Goal: Information Seeking & Learning: Learn about a topic

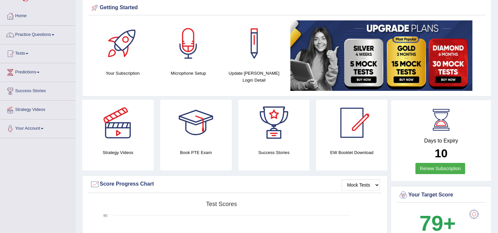
scroll to position [26, 0]
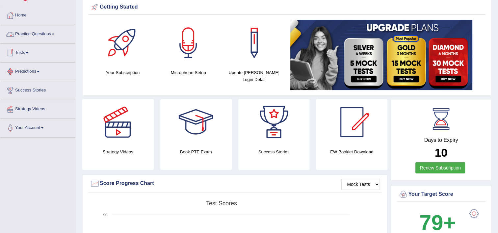
click at [41, 30] on link "Practice Questions" at bounding box center [37, 33] width 75 height 16
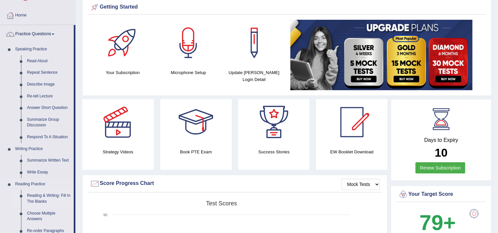
click at [42, 200] on link "Reading & Writing: Fill In The Blanks" at bounding box center [49, 198] width 50 height 17
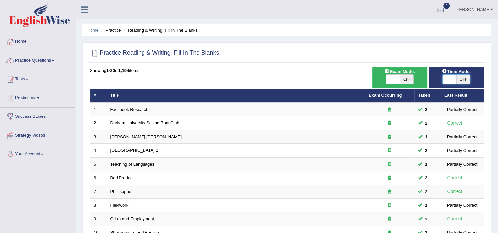
click at [449, 78] on span at bounding box center [449, 79] width 14 height 9
checkbox input "true"
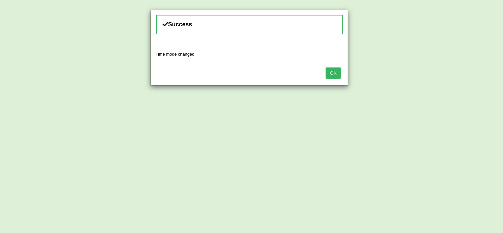
click at [337, 72] on button "OK" at bounding box center [332, 72] width 15 height 11
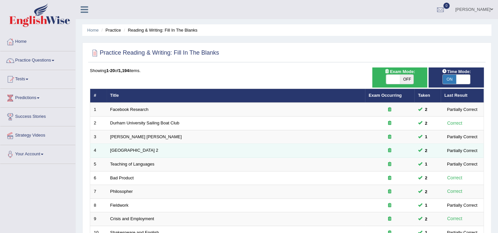
click at [152, 151] on td "[GEOGRAPHIC_DATA] 2" at bounding box center [236, 151] width 258 height 14
click at [140, 148] on link "[GEOGRAPHIC_DATA] 2" at bounding box center [134, 150] width 48 height 5
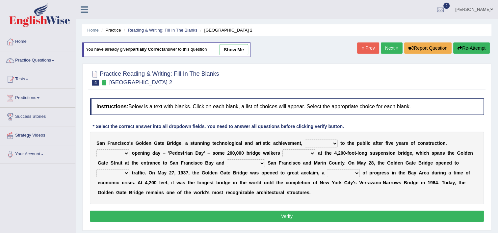
click at [321, 143] on select "opens closes appears equals" at bounding box center [321, 143] width 33 height 8
select select "opens"
click at [305, 139] on select "opens closes appears equals" at bounding box center [321, 143] width 33 height 8
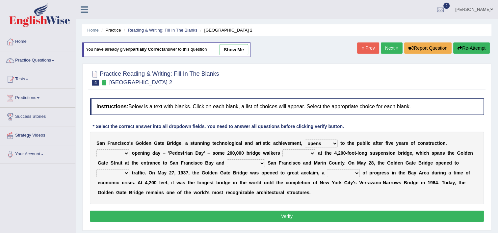
click at [366, 163] on b at bounding box center [367, 162] width 3 height 5
click at [129, 149] on select "On During Since When" at bounding box center [112, 153] width 33 height 8
select select "Since"
click at [129, 149] on select "On During Since When" at bounding box center [112, 153] width 33 height 8
click at [282, 153] on select "stationed looked marveled laughed" at bounding box center [298, 153] width 33 height 8
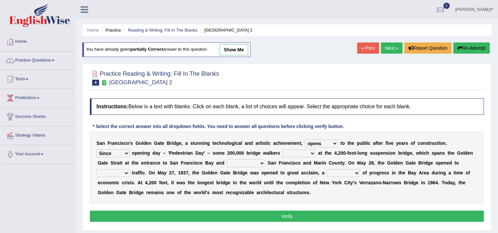
select select "marveled"
click at [282, 149] on select "stationed looked marveled laughed" at bounding box center [298, 153] width 33 height 8
click at [227, 162] on select "separates connects channels differentiates" at bounding box center [246, 163] width 38 height 8
select select "channels"
click at [227, 159] on select "separates connects channels differentiates" at bounding box center [246, 163] width 38 height 8
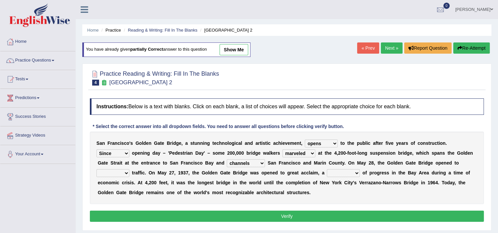
click at [327, 173] on select "denial symbol technique yield" at bounding box center [343, 173] width 33 height 8
select select "symbol"
click at [327, 169] on select "denial symbol technique yield" at bounding box center [343, 173] width 33 height 8
click at [129, 169] on select "aquatic vehicular airborne watertight" at bounding box center [112, 173] width 33 height 8
select select "vehicular"
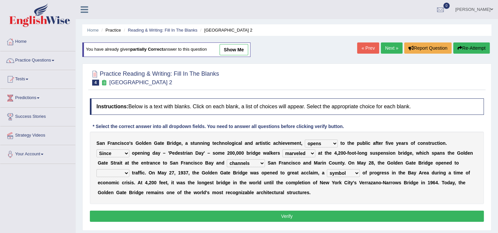
click at [129, 169] on select "aquatic vehicular airborne watertight" at bounding box center [112, 173] width 33 height 8
click at [342, 212] on button "Verify" at bounding box center [287, 216] width 394 height 11
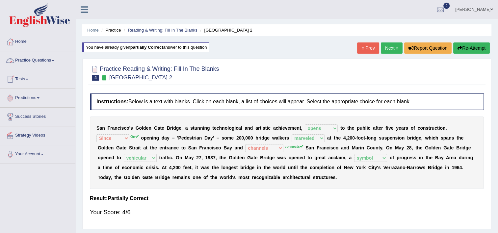
click at [48, 62] on link "Practice Questions" at bounding box center [37, 59] width 75 height 16
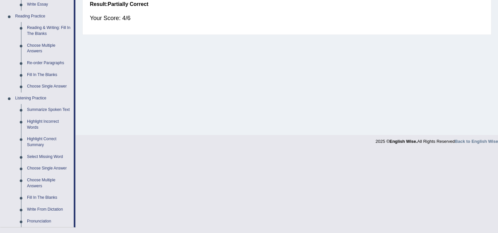
scroll to position [190, 0]
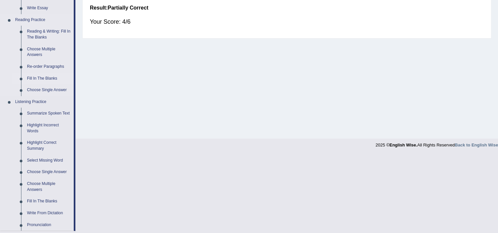
click at [26, 79] on link "Fill In The Blanks" at bounding box center [49, 79] width 50 height 12
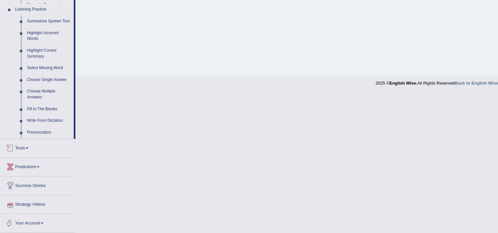
scroll to position [230, 0]
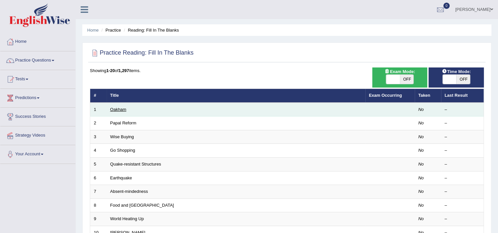
click at [122, 107] on link "Oakham" at bounding box center [118, 109] width 16 height 5
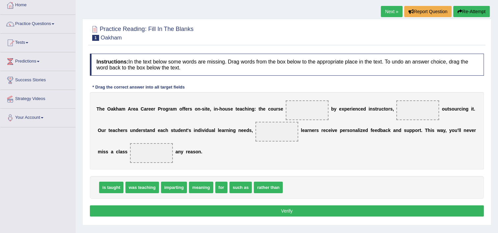
scroll to position [39, 0]
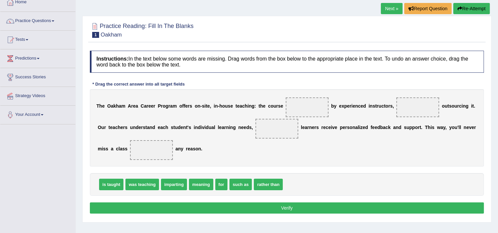
click at [157, 187] on div "is taught was teaching imparting meaning for such as rather than" at bounding box center [287, 184] width 394 height 23
drag, startPoint x: 153, startPoint y: 187, endPoint x: 311, endPoint y: 111, distance: 176.1
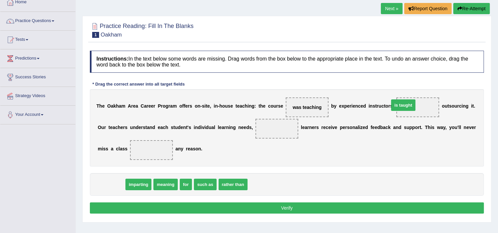
drag, startPoint x: 115, startPoint y: 186, endPoint x: 407, endPoint y: 106, distance: 302.3
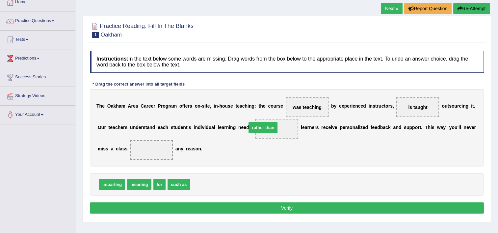
drag, startPoint x: 201, startPoint y: 186, endPoint x: 258, endPoint y: 129, distance: 80.0
drag, startPoint x: 156, startPoint y: 186, endPoint x: 128, endPoint y: 156, distance: 41.0
click at [279, 207] on button "Verify" at bounding box center [287, 207] width 394 height 11
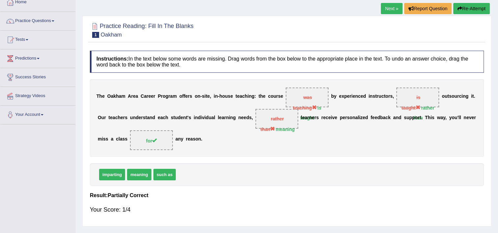
click at [462, 7] on button "Re-Attempt" at bounding box center [471, 8] width 37 height 11
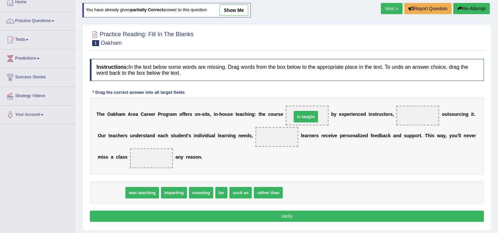
drag, startPoint x: 116, startPoint y: 192, endPoint x: 308, endPoint y: 115, distance: 206.9
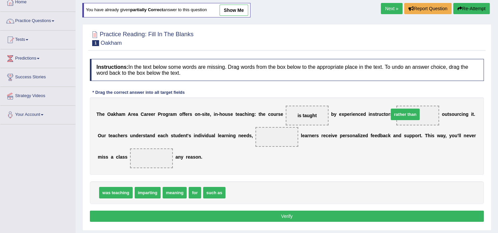
drag, startPoint x: 233, startPoint y: 194, endPoint x: 396, endPoint y: 115, distance: 180.9
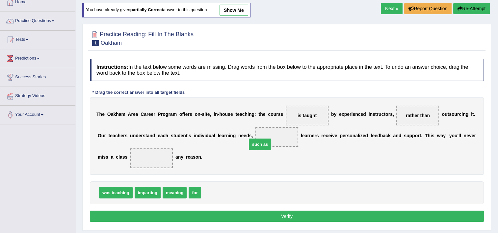
drag, startPoint x: 208, startPoint y: 194, endPoint x: 254, endPoint y: 146, distance: 66.8
drag, startPoint x: 188, startPoint y: 190, endPoint x: 120, endPoint y: 149, distance: 79.1
click at [260, 212] on button "Verify" at bounding box center [287, 216] width 394 height 11
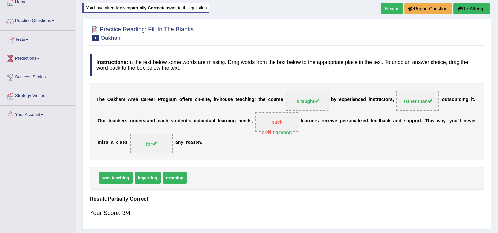
click at [37, 25] on link "Practice Questions" at bounding box center [37, 20] width 75 height 16
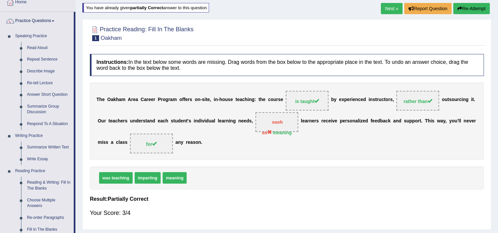
scroll to position [243, 0]
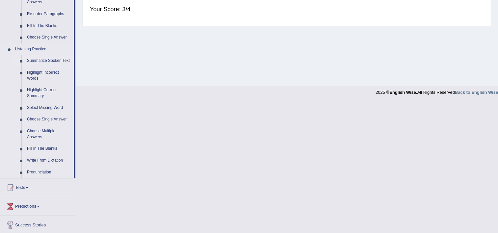
click at [44, 61] on link "Summarize Spoken Text" at bounding box center [49, 61] width 50 height 12
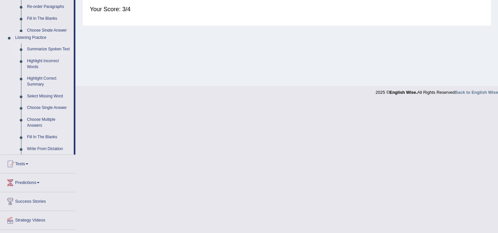
scroll to position [112, 0]
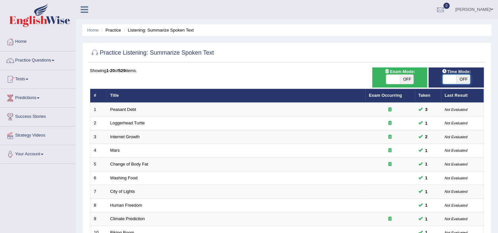
click at [450, 76] on span at bounding box center [449, 79] width 14 height 9
checkbox input "true"
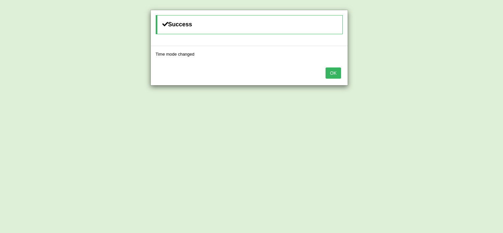
click at [337, 72] on button "OK" at bounding box center [332, 72] width 15 height 11
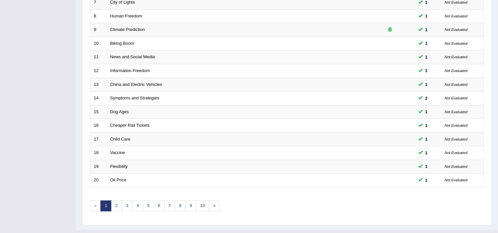
scroll to position [201, 0]
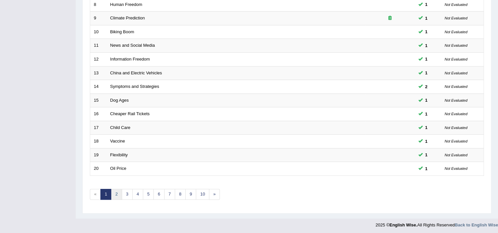
click at [117, 193] on link "2" at bounding box center [116, 194] width 11 height 11
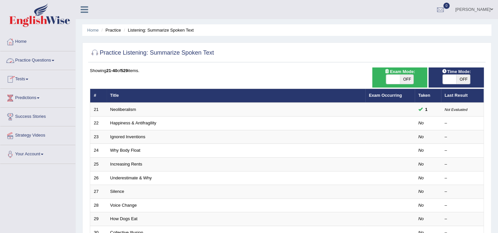
click at [53, 62] on link "Practice Questions" at bounding box center [37, 59] width 75 height 16
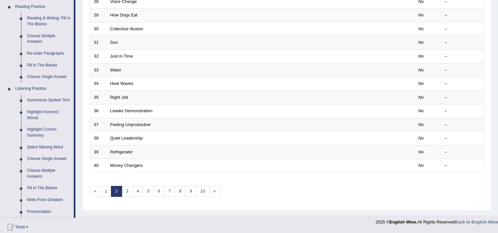
scroll to position [271, 0]
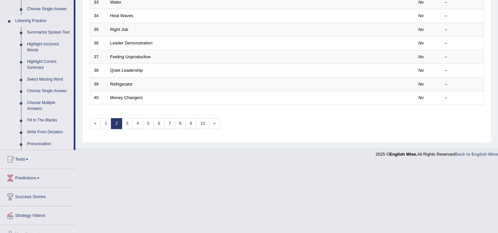
click at [41, 120] on link "Fill In The Blanks" at bounding box center [49, 120] width 50 height 12
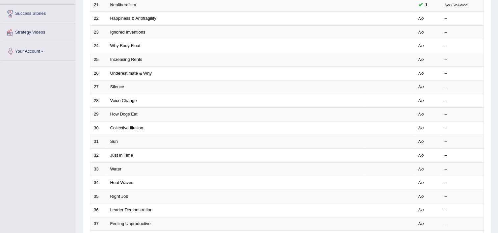
scroll to position [172, 0]
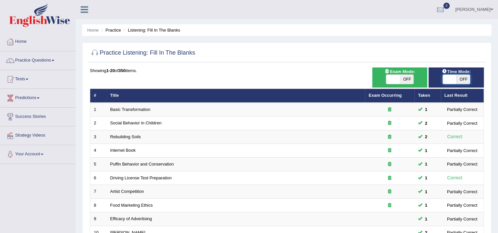
click at [444, 83] on span at bounding box center [449, 79] width 14 height 9
checkbox input "true"
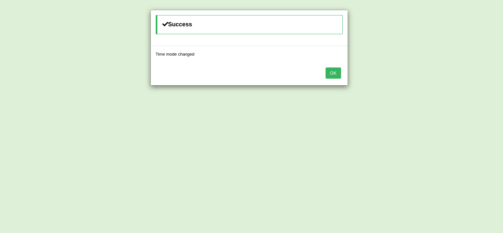
click at [333, 72] on button "OK" at bounding box center [332, 72] width 15 height 11
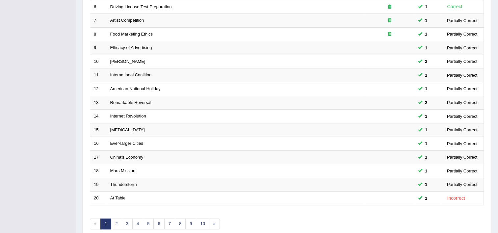
scroll to position [201, 0]
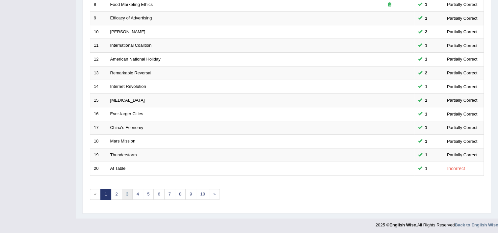
click at [122, 195] on link "3" at bounding box center [127, 194] width 11 height 11
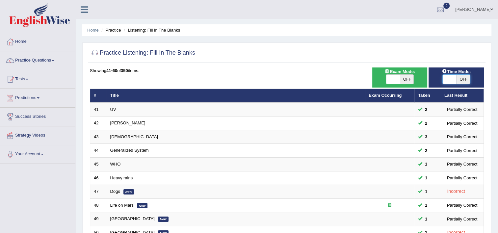
click at [453, 78] on span at bounding box center [449, 79] width 14 height 9
checkbox input "true"
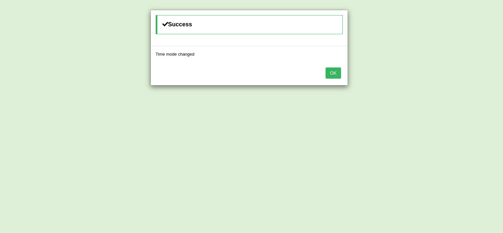
click at [334, 75] on button "OK" at bounding box center [332, 72] width 15 height 11
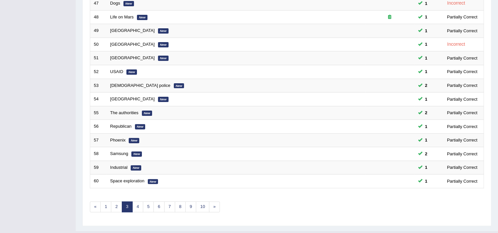
scroll to position [201, 0]
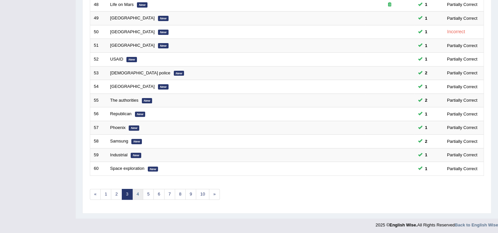
click at [137, 195] on link "4" at bounding box center [137, 194] width 11 height 11
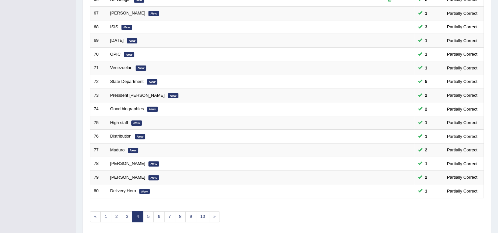
scroll to position [201, 0]
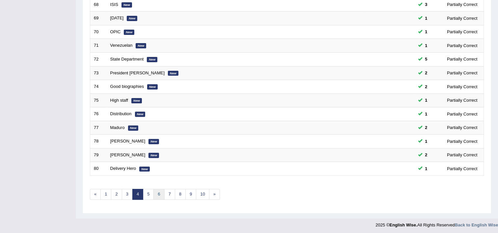
click at [153, 192] on link "6" at bounding box center [158, 194] width 11 height 11
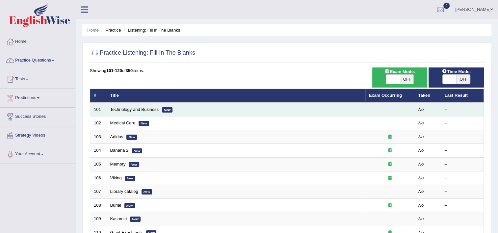
click at [123, 115] on td "Technology and Business New" at bounding box center [236, 110] width 259 height 14
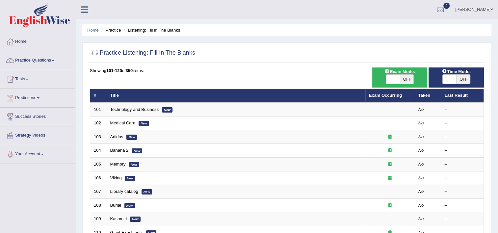
click at [392, 78] on span at bounding box center [393, 79] width 14 height 9
checkbox input "true"
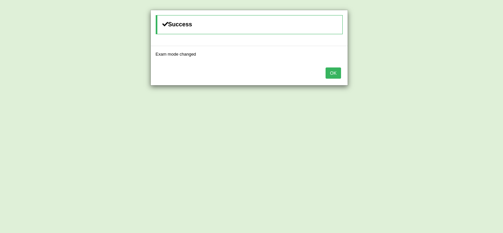
click at [340, 69] on button "OK" at bounding box center [332, 72] width 15 height 11
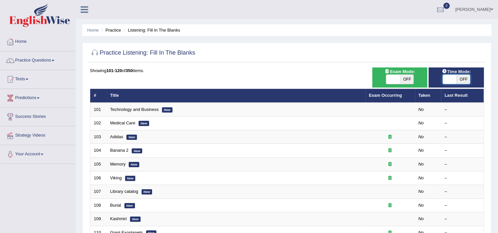
click at [445, 81] on span at bounding box center [449, 79] width 14 height 9
checkbox input "true"
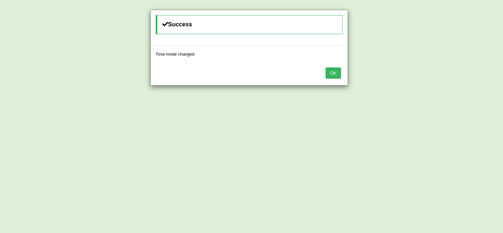
click at [334, 77] on button "OK" at bounding box center [332, 72] width 15 height 11
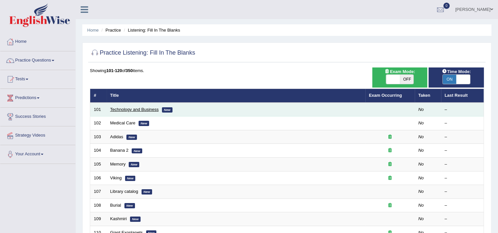
click at [139, 108] on link "Technology and Business" at bounding box center [134, 109] width 48 height 5
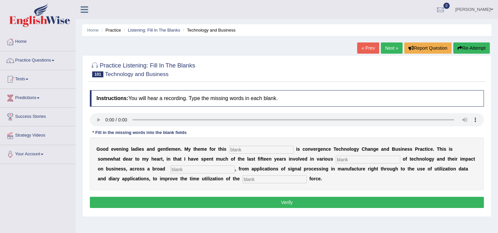
click at [226, 148] on b at bounding box center [227, 148] width 3 height 5
click at [233, 153] on input "text" at bounding box center [261, 150] width 64 height 8
type input "sessions"
click at [335, 157] on input "text" at bounding box center [367, 160] width 64 height 8
type input "asspect"
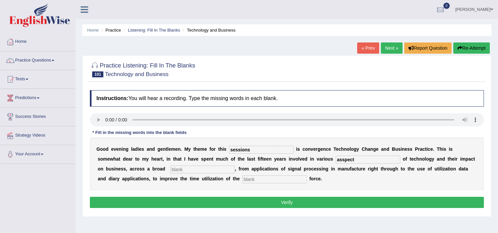
click at [170, 168] on input "text" at bounding box center [202, 169] width 64 height 8
click at [242, 180] on input "text" at bounding box center [274, 179] width 64 height 8
type input "sales"
click at [335, 158] on input "asspect" at bounding box center [367, 160] width 64 height 8
type input "aspacts"
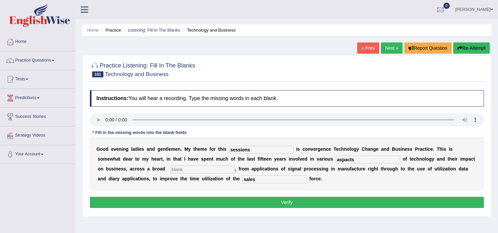
click at [170, 171] on input "text" at bounding box center [202, 169] width 64 height 8
type input "conduct"
click at [192, 205] on button "Verify" at bounding box center [287, 202] width 394 height 11
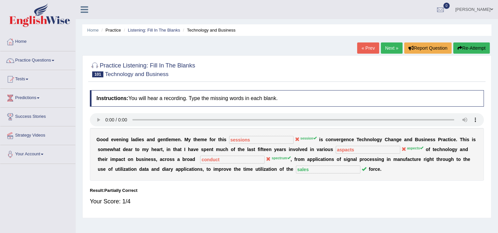
click at [462, 49] on button "Re-Attempt" at bounding box center [471, 47] width 37 height 11
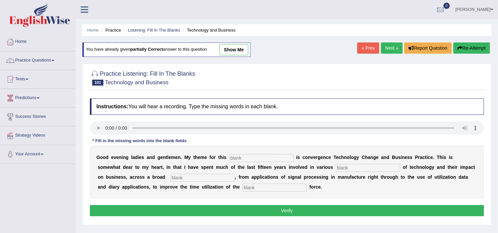
click at [240, 157] on input "text" at bounding box center [261, 158] width 64 height 8
click at [230, 159] on input "seassion" at bounding box center [261, 158] width 64 height 8
type input "session"
click at [335, 170] on input "text" at bounding box center [367, 168] width 64 height 8
type input "aspect"
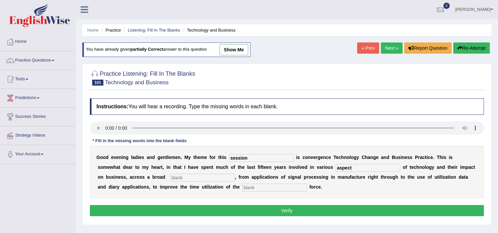
click at [170, 175] on input "text" at bounding box center [202, 178] width 64 height 8
type input "specture"
click at [242, 188] on input "text" at bounding box center [274, 188] width 64 height 8
type input "sales"
click at [217, 211] on button "Verify" at bounding box center [287, 210] width 394 height 11
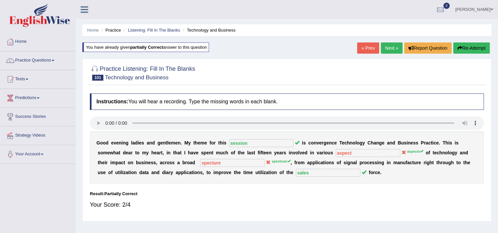
click at [394, 47] on link "Next »" at bounding box center [392, 47] width 22 height 11
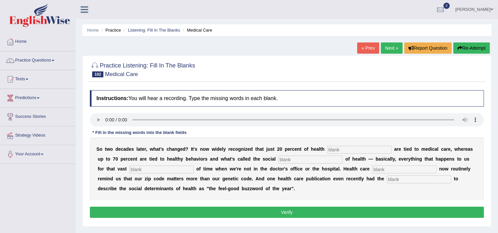
click at [327, 151] on input "text" at bounding box center [359, 150] width 64 height 8
type input "outcome"
click at [282, 163] on div "S o t w o d e c a d e s l a t e r , w h a t ' s c h a n g e d ? I t ' s n o w w…" at bounding box center [287, 168] width 394 height 62
click at [278, 155] on div "S o t w o d e c a d e s l a t e r , w h a t ' s c h a n g e d ? I t ' s n o w w…" at bounding box center [287, 168] width 394 height 62
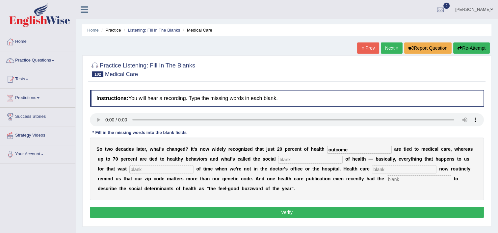
click at [278, 162] on input "text" at bounding box center [310, 160] width 64 height 8
click at [372, 167] on input "text" at bounding box center [404, 169] width 64 height 8
type input "zipcode"
click at [386, 181] on input "text" at bounding box center [418, 179] width 64 height 8
click at [278, 159] on input "text" at bounding box center [310, 160] width 64 height 8
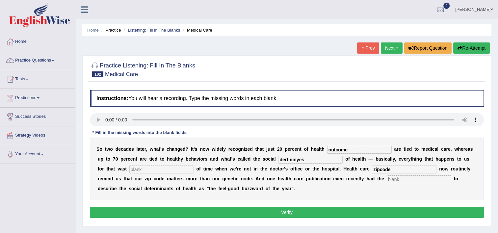
type input "dertminyes"
click at [129, 165] on input "text" at bounding box center [161, 169] width 64 height 8
type input "mojorty"
click at [386, 180] on input "text" at bounding box center [418, 179] width 64 height 8
type input "esideties"
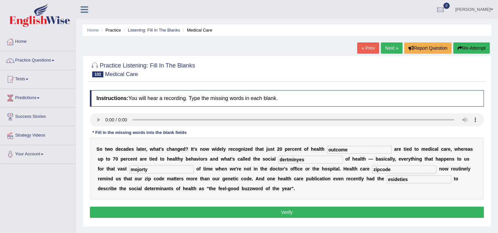
click at [278, 157] on input "dertminyes" at bounding box center [310, 160] width 64 height 8
click at [278, 158] on input "dertmenates" at bounding box center [310, 160] width 64 height 8
type input "dertmenates"
drag, startPoint x: 124, startPoint y: 164, endPoint x: 103, endPoint y: 168, distance: 21.2
click at [103, 168] on div "S o t w o d e c a d e s l a t e r , w h a t ' s c h a n g e d ? I t ' s n o w w…" at bounding box center [287, 168] width 394 height 62
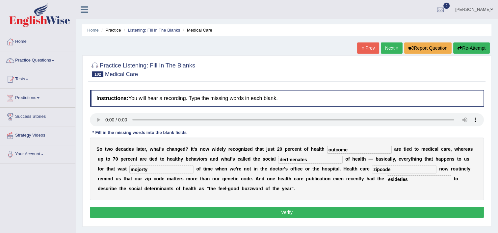
click at [129, 168] on input "mojorty" at bounding box center [161, 169] width 64 height 8
type input "majorty"
click at [291, 221] on div "Instructions: You will hear a recording. Type the missing words in each blank. …" at bounding box center [286, 155] width 397 height 136
click at [289, 213] on button "Verify" at bounding box center [287, 212] width 394 height 11
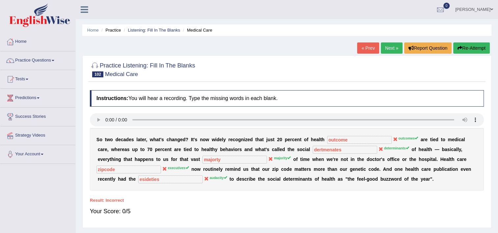
click at [472, 50] on button "Re-Attempt" at bounding box center [471, 47] width 37 height 11
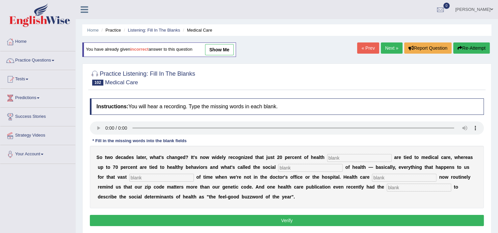
click at [340, 157] on input "text" at bounding box center [359, 158] width 64 height 8
type input "outcomes"
click at [285, 171] on input "text" at bounding box center [310, 168] width 64 height 8
type input "determinants"
click at [129, 178] on input "text" at bounding box center [161, 178] width 64 height 8
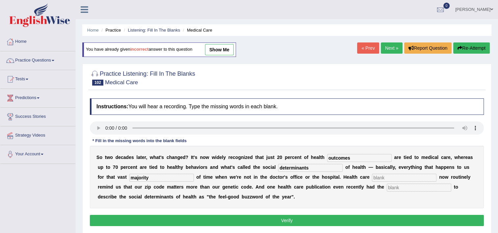
type input "majority"
click at [372, 176] on input "text" at bounding box center [404, 178] width 64 height 8
click at [386, 187] on input "text" at bounding box center [418, 188] width 64 height 8
click at [386, 186] on input "text" at bounding box center [418, 188] width 64 height 8
click at [386, 186] on input "aucity" at bounding box center [418, 188] width 64 height 8
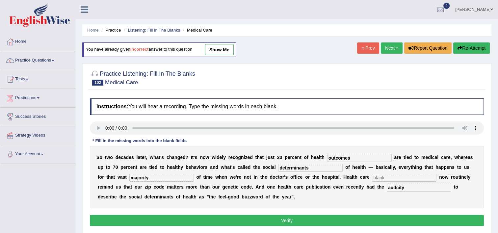
type input "audcity"
click at [372, 177] on input "text" at bounding box center [404, 178] width 64 height 8
type input "dd"
click at [330, 216] on button "Verify" at bounding box center [287, 220] width 394 height 11
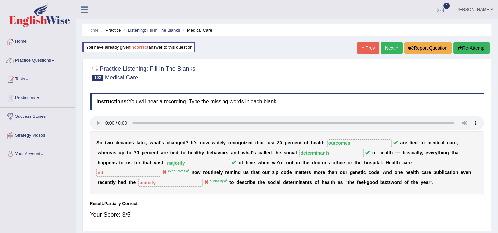
click at [388, 47] on link "Next »" at bounding box center [392, 47] width 22 height 11
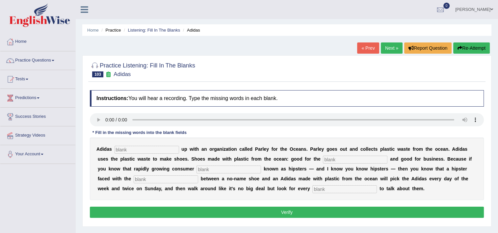
click at [133, 150] on input "text" at bounding box center [146, 150] width 64 height 8
type input "r"
type input "teamed"
click at [323, 159] on input "text" at bounding box center [355, 160] width 64 height 8
type input "envirnoment"
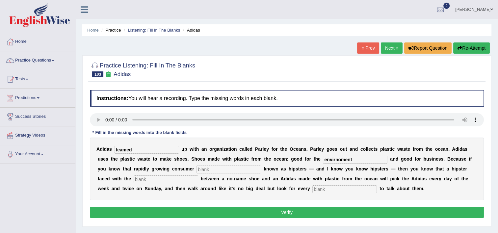
click at [196, 171] on input "text" at bounding box center [228, 169] width 64 height 8
click at [196, 170] on input "text" at bounding box center [228, 169] width 64 height 8
click at [198, 175] on input "text" at bounding box center [166, 179] width 64 height 8
type input "choices"
click at [312, 188] on input "text" at bounding box center [344, 189] width 64 height 8
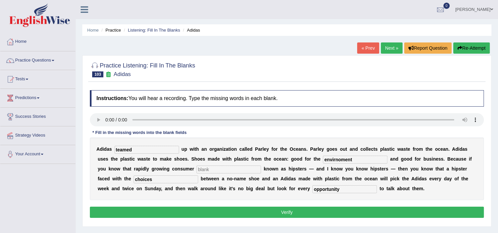
type input "opportunity"
click at [196, 170] on input "text" at bounding box center [228, 169] width 64 height 8
type input "segments"
click at [268, 211] on button "Verify" at bounding box center [287, 212] width 394 height 11
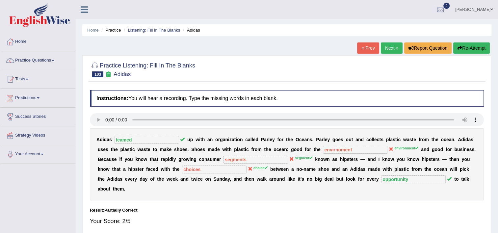
click at [462, 48] on button "Re-Attempt" at bounding box center [471, 47] width 37 height 11
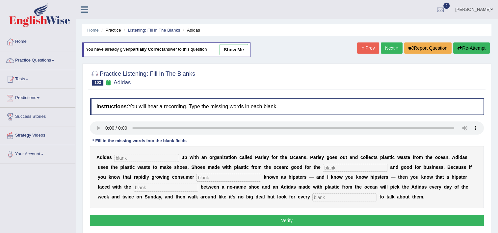
click at [385, 48] on link "Next »" at bounding box center [392, 47] width 22 height 11
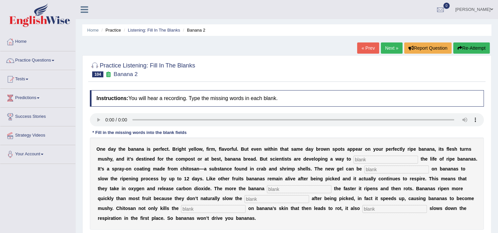
click at [353, 161] on input "text" at bounding box center [385, 160] width 64 height 8
type input "extent"
click at [364, 170] on input "text" at bounding box center [396, 169] width 64 height 8
type input "sprayed"
click at [267, 185] on input "text" at bounding box center [299, 189] width 64 height 8
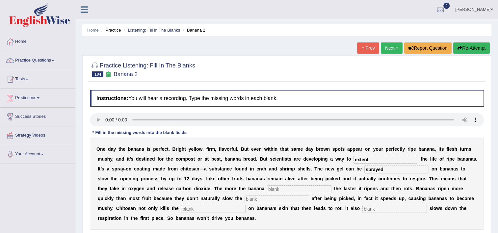
click at [267, 189] on input "text" at bounding box center [299, 189] width 64 height 8
type input "breases"
click at [244, 202] on input "text" at bounding box center [276, 199] width 64 height 8
type input "respration"
click at [245, 205] on input "text" at bounding box center [213, 209] width 64 height 8
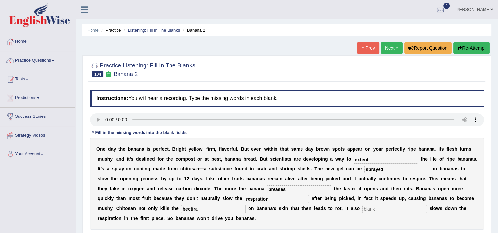
type input "bectira"
drag, startPoint x: 221, startPoint y: 203, endPoint x: 218, endPoint y: 212, distance: 9.3
click at [218, 212] on div "O n e d a y t h e b a n a n a i s p e r f e c t . B r i g h t y e l l o w , f i…" at bounding box center [287, 183] width 394 height 92
click at [362, 212] on input "text" at bounding box center [394, 209] width 64 height 8
type input "significant"
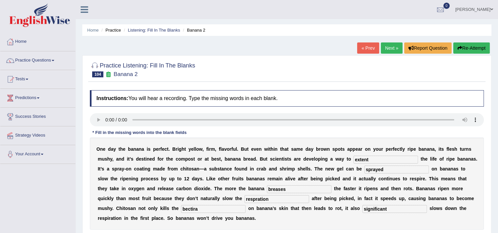
click at [245, 205] on input "bectira" at bounding box center [213, 209] width 64 height 8
click at [245, 205] on input "bectria" at bounding box center [213, 209] width 64 height 8
type input "becteria"
click at [267, 192] on input "breases" at bounding box center [299, 189] width 64 height 8
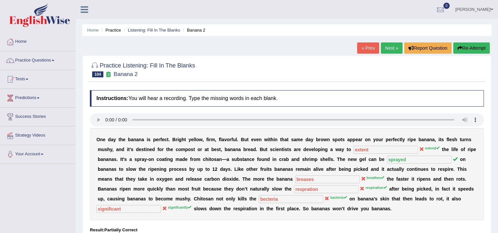
click at [467, 45] on button "Re-Attempt" at bounding box center [471, 47] width 37 height 11
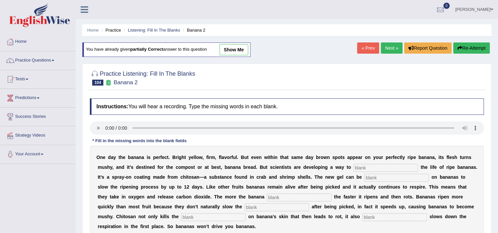
click at [353, 170] on input "text" at bounding box center [385, 168] width 64 height 8
click at [353, 167] on input "text" at bounding box center [385, 168] width 64 height 8
type input "extend"
click at [364, 176] on input "text" at bounding box center [396, 178] width 64 height 8
type input "sprayed"
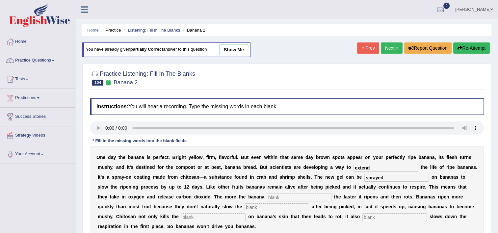
click at [267, 195] on input "text" at bounding box center [299, 197] width 64 height 8
type input "breathes"
click at [244, 208] on input "text" at bounding box center [276, 207] width 64 height 8
type input "respirations"
click at [362, 217] on input "text" at bounding box center [394, 217] width 64 height 8
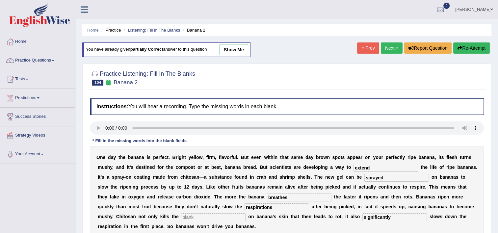
type input "significantly"
click at [245, 213] on input "text" at bounding box center [213, 217] width 64 height 8
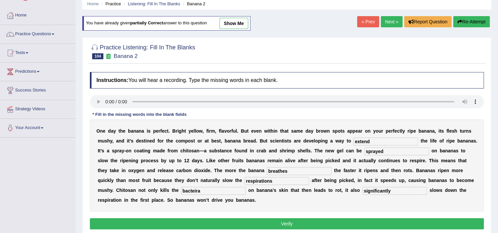
scroll to position [39, 0]
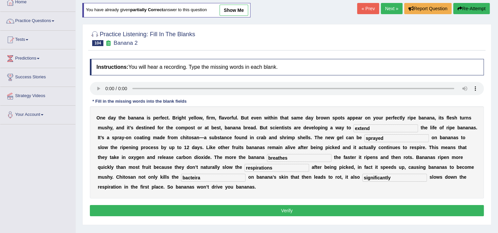
click at [245, 174] on input "bacteira" at bounding box center [213, 178] width 64 height 8
type input "bacteria"
click at [383, 205] on button "Verify" at bounding box center [287, 210] width 394 height 11
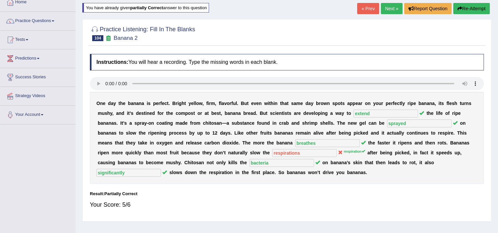
click at [386, 8] on link "Next »" at bounding box center [392, 8] width 22 height 11
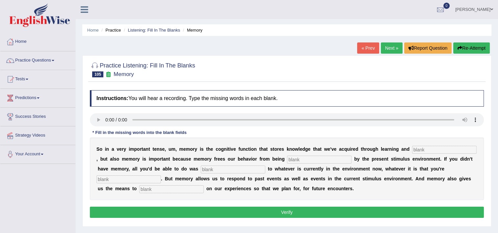
click at [412, 149] on input "text" at bounding box center [444, 150] width 64 height 8
type input "persapation"
click at [287, 162] on input "text" at bounding box center [319, 160] width 64 height 8
type input "conrrtroles"
click at [201, 170] on input "text" at bounding box center [233, 169] width 64 height 8
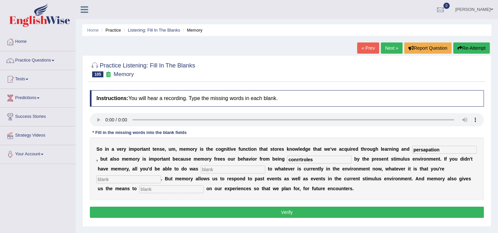
click at [394, 171] on div "S o i n a v e r y i m p o r t a n t t e n s e , u m , m e m o r y i s t h e c o…" at bounding box center [287, 168] width 394 height 62
click at [161, 175] on input "text" at bounding box center [128, 179] width 64 height 8
type input "experince"
click at [161, 175] on input "experince" at bounding box center [128, 179] width 64 height 8
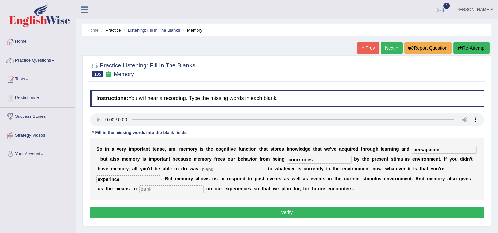
click at [161, 175] on input "experince" at bounding box center [128, 179] width 64 height 8
type input "experinceing"
click at [201, 170] on input "text" at bounding box center [233, 169] width 64 height 8
type input "reflect"
click at [204, 185] on input "text" at bounding box center [171, 189] width 64 height 8
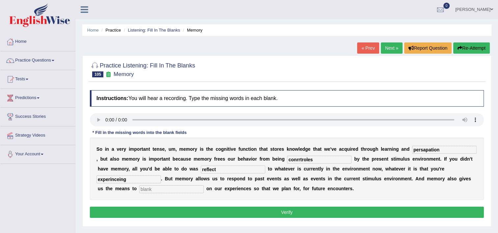
click at [204, 185] on input "text" at bounding box center [171, 189] width 64 height 8
type input "reflect"
click at [161, 175] on input "experinceing" at bounding box center [128, 179] width 64 height 8
type input "expericing"
click at [287, 159] on input "conrrtroles" at bounding box center [319, 160] width 64 height 8
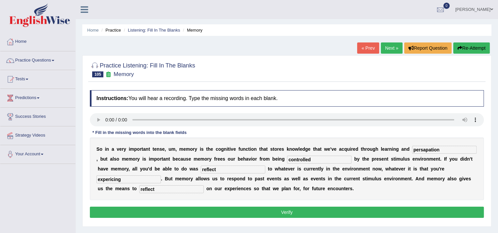
type input "controlled"
click at [282, 208] on button "Verify" at bounding box center [287, 212] width 394 height 11
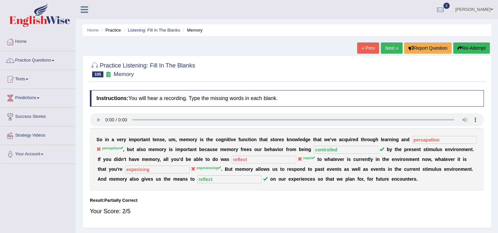
click at [384, 47] on link "Next »" at bounding box center [392, 47] width 22 height 11
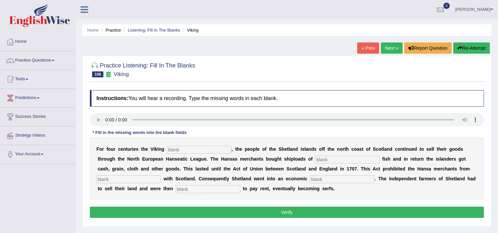
click at [172, 153] on div "F o r f o u r c e n t u r i e s t h e V i k i n g , t h e p e o p l e o f t h e…" at bounding box center [287, 168] width 394 height 62
click at [170, 146] on input "text" at bounding box center [199, 150] width 64 height 8
type input "declined"
drag, startPoint x: 277, startPoint y: 163, endPoint x: 276, endPoint y: 160, distance: 3.8
click at [276, 160] on div "F o r f o u r c e n t u r i e s t h e V i k i n g declined , t h e p e o p l e …" at bounding box center [287, 168] width 394 height 62
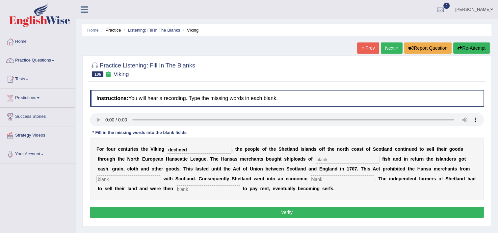
click at [315, 160] on input "text" at bounding box center [347, 160] width 64 height 8
type input "solted"
click at [161, 175] on input "text" at bounding box center [128, 179] width 64 height 8
type input "treating"
click at [310, 178] on input "text" at bounding box center [342, 179] width 64 height 8
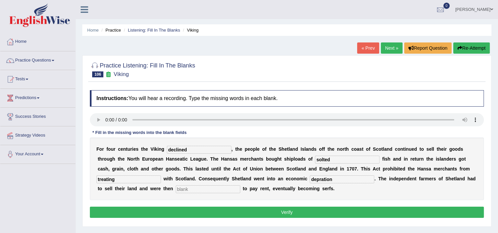
type input "depration"
click at [176, 191] on input "text" at bounding box center [208, 189] width 64 height 8
type input "oblienting"
click at [269, 211] on button "Verify" at bounding box center [287, 212] width 394 height 11
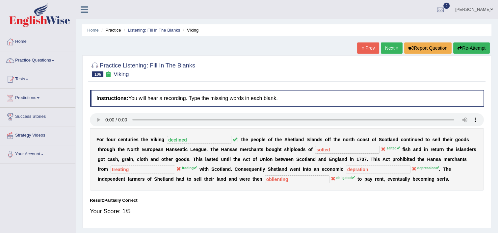
click at [389, 53] on link "Next »" at bounding box center [392, 47] width 22 height 11
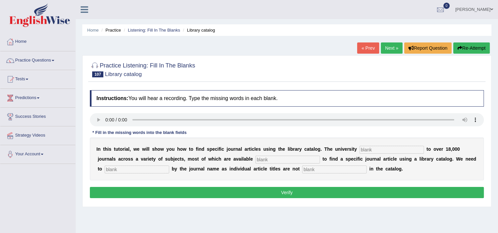
click at [363, 149] on input "text" at bounding box center [391, 150] width 64 height 8
type input "subscribes"
click at [255, 158] on input "text" at bounding box center [287, 160] width 64 height 8
click at [169, 165] on input "text" at bounding box center [137, 169] width 64 height 8
type input "serach"
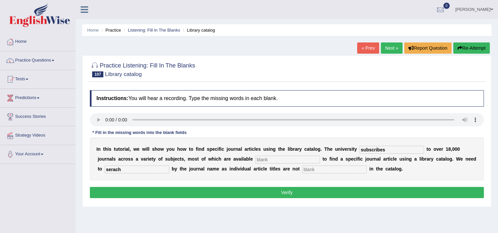
click at [302, 169] on input "text" at bounding box center [334, 169] width 64 height 8
type input "listed"
click at [169, 165] on input "serach" at bounding box center [137, 169] width 64 height 8
click at [255, 160] on input "text" at bounding box center [287, 160] width 64 height 8
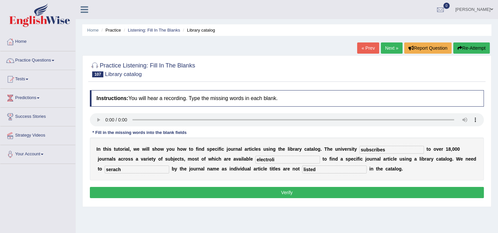
click at [124, 127] on div at bounding box center [287, 120] width 394 height 15
click at [255, 161] on input "electroli" at bounding box center [287, 160] width 64 height 8
type input "electonical"
click at [267, 190] on button "Verify" at bounding box center [287, 192] width 394 height 11
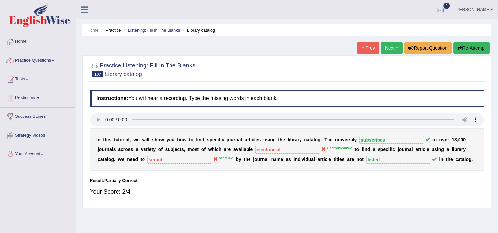
click at [267, 190] on div "Your Score: 2/4" at bounding box center [287, 192] width 394 height 16
click at [37, 62] on link "Practice Questions" at bounding box center [37, 59] width 75 height 16
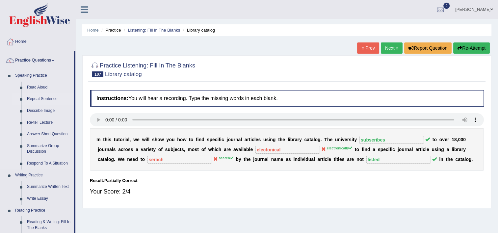
click at [33, 100] on link "Repeat Sentence" at bounding box center [49, 99] width 50 height 12
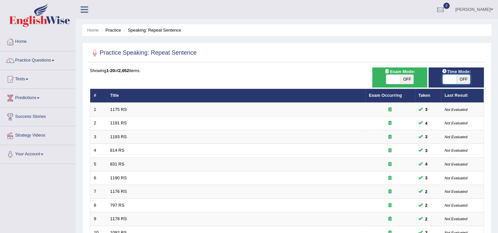
click at [445, 82] on span at bounding box center [449, 79] width 14 height 9
checkbox input "true"
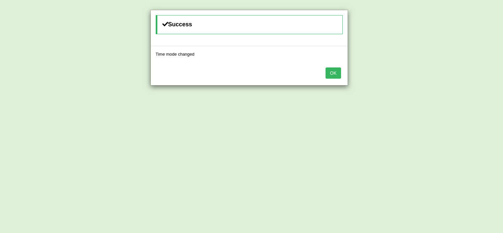
click at [337, 75] on button "OK" at bounding box center [332, 72] width 15 height 11
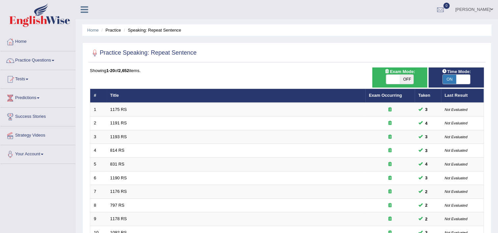
scroll to position [201, 0]
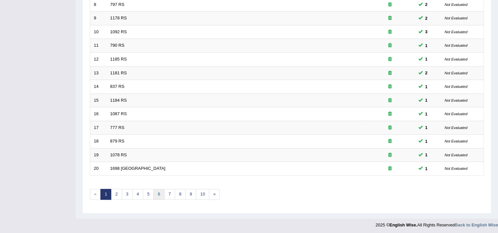
click at [158, 191] on link "6" at bounding box center [158, 194] width 11 height 11
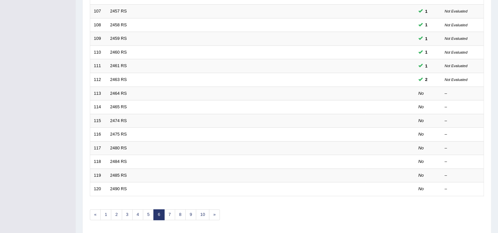
scroll to position [184, 0]
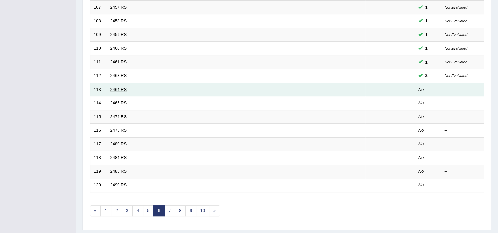
click at [114, 87] on link "2464 RS" at bounding box center [118, 89] width 17 height 5
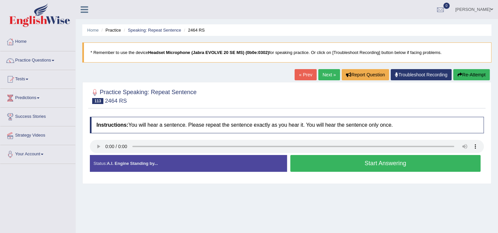
click at [302, 164] on button "Start Answering" at bounding box center [385, 163] width 190 height 17
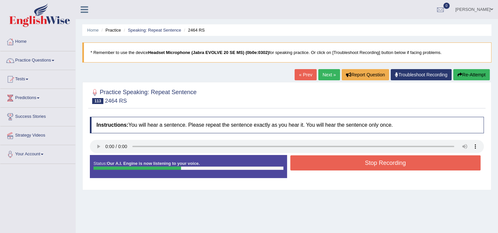
click at [302, 164] on button "Stop Recording" at bounding box center [385, 162] width 190 height 15
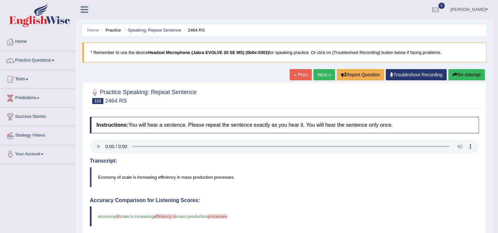
click at [328, 76] on link "Next »" at bounding box center [324, 74] width 22 height 11
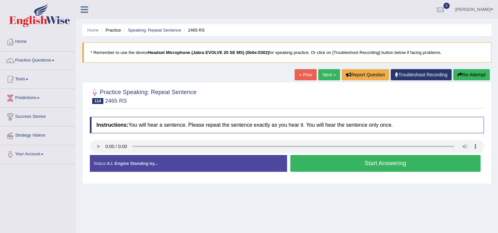
click at [340, 167] on button "Start Answering" at bounding box center [385, 163] width 190 height 17
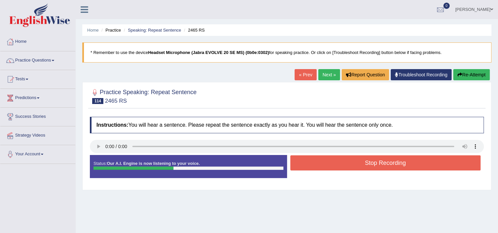
click at [340, 167] on button "Stop Recording" at bounding box center [385, 162] width 190 height 15
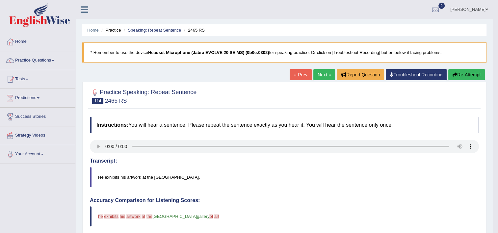
click at [323, 77] on link "Next »" at bounding box center [324, 74] width 22 height 11
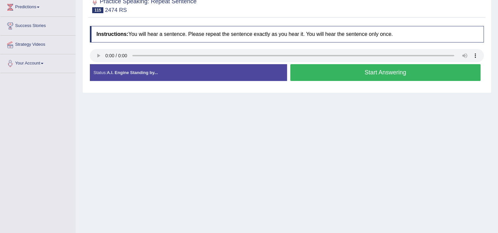
scroll to position [105, 0]
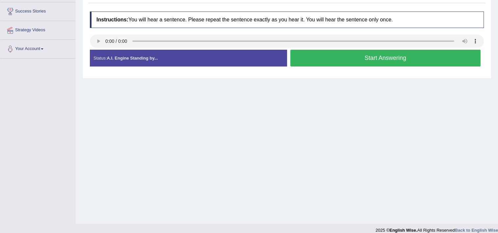
click at [349, 62] on button "Start Answering" at bounding box center [385, 58] width 190 height 17
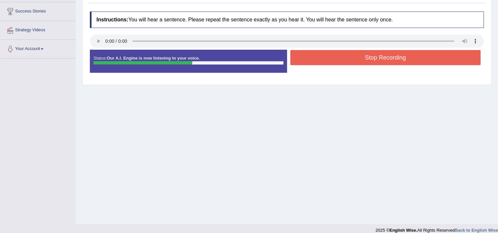
click at [349, 62] on button "Stop Recording" at bounding box center [385, 57] width 190 height 15
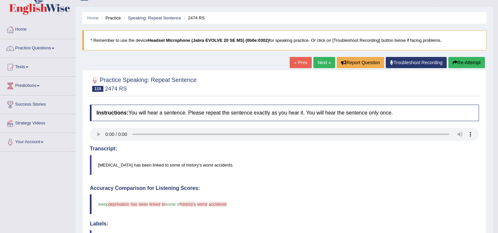
scroll to position [0, 0]
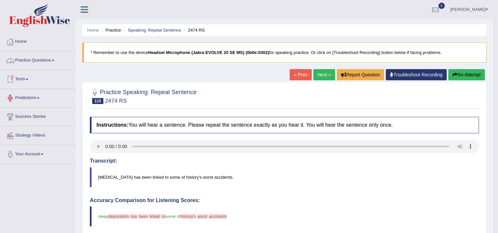
click at [37, 63] on link "Practice Questions" at bounding box center [37, 59] width 75 height 16
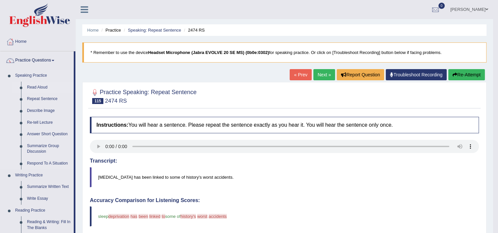
click at [34, 86] on link "Read Aloud" at bounding box center [49, 88] width 50 height 12
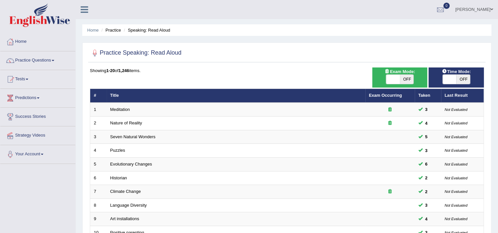
scroll to position [201, 0]
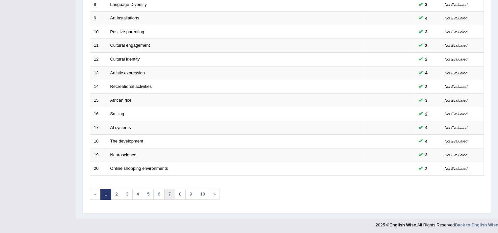
click at [164, 194] on link "7" at bounding box center [169, 194] width 11 height 11
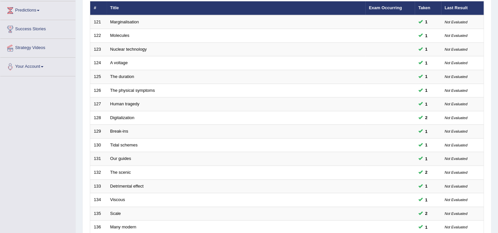
scroll to position [171, 0]
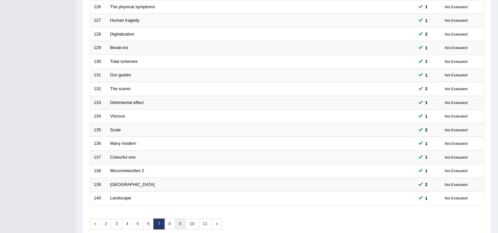
click at [176, 223] on link "9" at bounding box center [180, 223] width 11 height 11
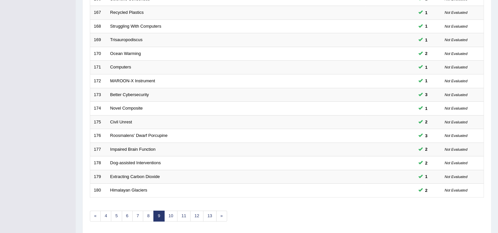
scroll to position [201, 0]
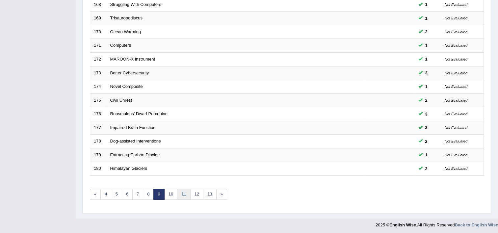
click at [184, 195] on link "11" at bounding box center [183, 194] width 13 height 11
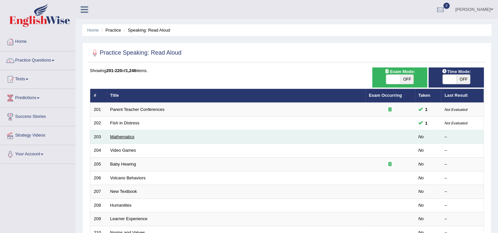
click at [112, 136] on link "Mathematics" at bounding box center [122, 136] width 24 height 5
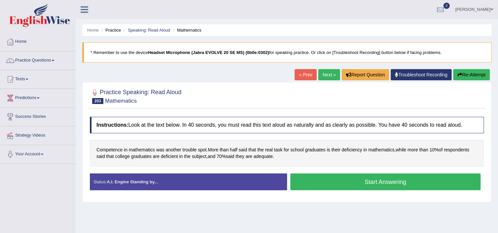
click at [349, 182] on button "Start Answering" at bounding box center [385, 181] width 190 height 17
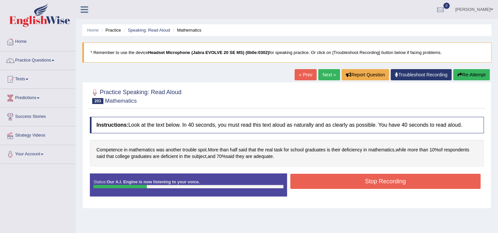
click at [349, 182] on button "Stop Recording" at bounding box center [385, 181] width 190 height 15
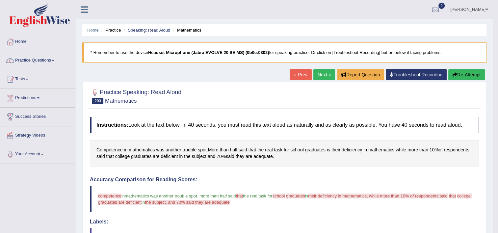
click at [326, 77] on link "Next »" at bounding box center [324, 74] width 22 height 11
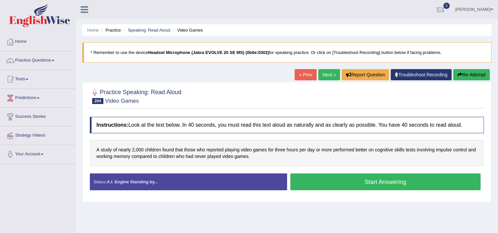
click at [345, 185] on button "Start Answering" at bounding box center [385, 181] width 190 height 17
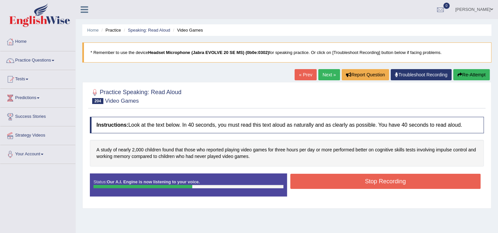
click at [360, 183] on button "Stop Recording" at bounding box center [385, 181] width 190 height 15
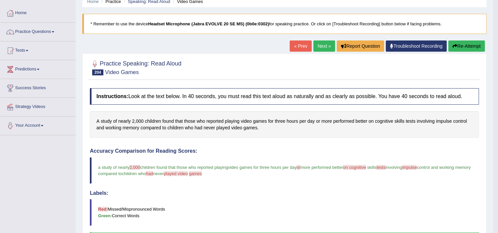
scroll to position [26, 0]
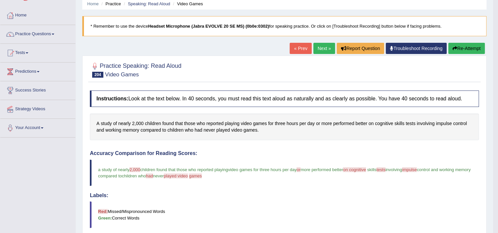
click at [457, 45] on button "Re-Attempt" at bounding box center [466, 48] width 37 height 11
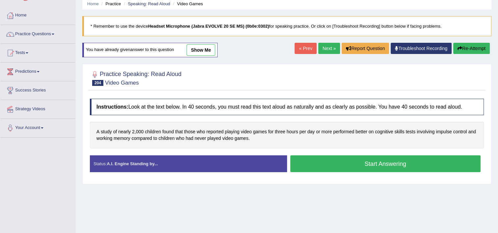
click at [424, 167] on button "Start Answering" at bounding box center [385, 163] width 190 height 17
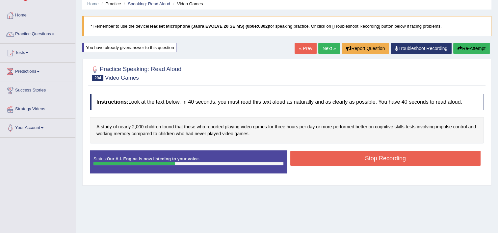
click at [428, 151] on button "Stop Recording" at bounding box center [385, 158] width 190 height 15
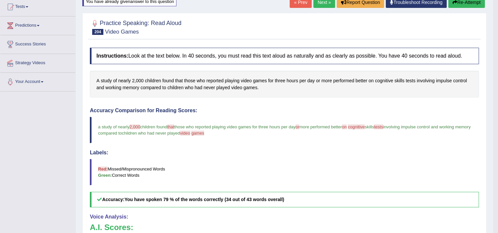
scroll to position [13, 0]
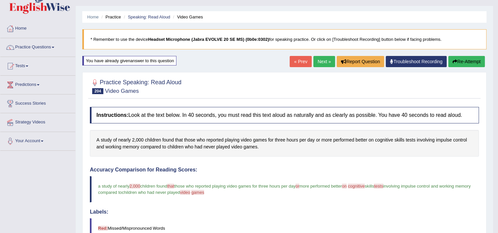
click at [322, 61] on link "Next »" at bounding box center [324, 61] width 22 height 11
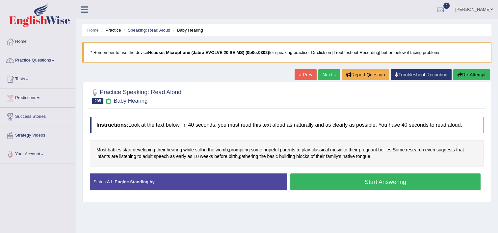
click at [333, 180] on button "Start Answering" at bounding box center [385, 181] width 190 height 17
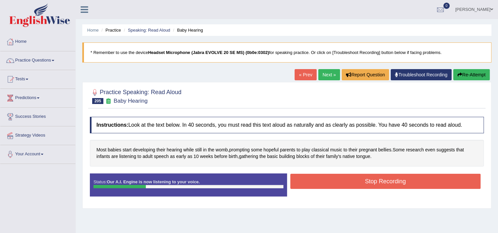
click at [333, 180] on button "Stop Recording" at bounding box center [385, 181] width 190 height 15
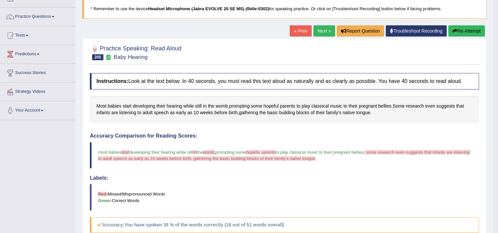
scroll to position [26, 0]
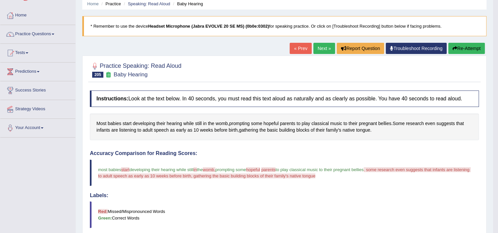
click at [473, 50] on button "Re-Attempt" at bounding box center [466, 48] width 37 height 11
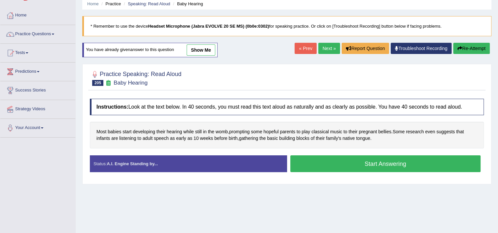
click at [420, 167] on button "Start Answering" at bounding box center [385, 163] width 190 height 17
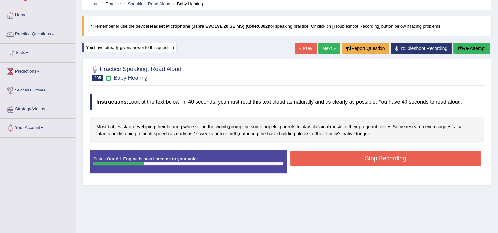
click at [421, 157] on button "Stop Recording" at bounding box center [385, 158] width 190 height 15
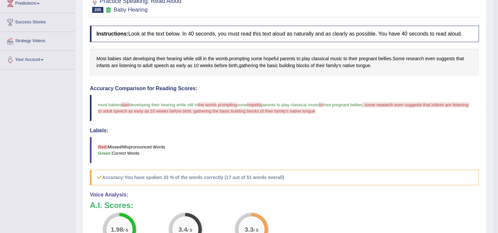
scroll to position [53, 0]
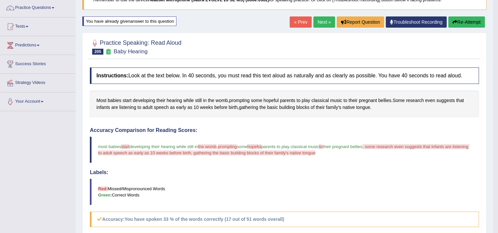
click at [320, 26] on link "Next »" at bounding box center [324, 21] width 22 height 11
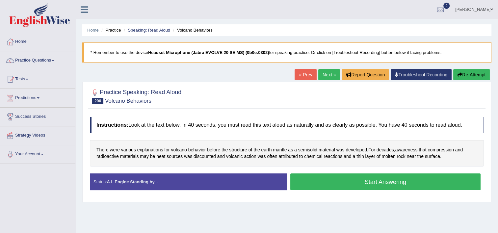
click at [319, 180] on button "Start Answering" at bounding box center [385, 181] width 190 height 17
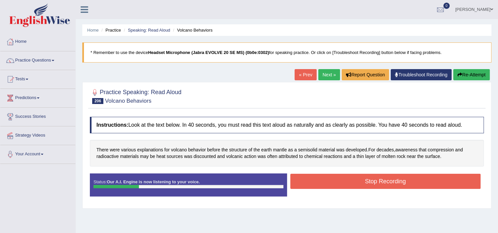
click at [319, 180] on button "Stop Recording" at bounding box center [385, 181] width 190 height 15
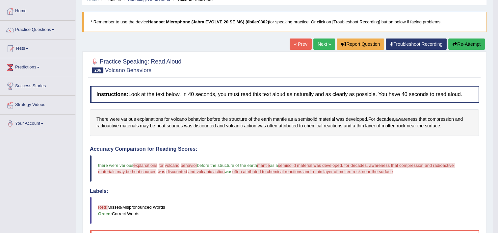
scroll to position [26, 0]
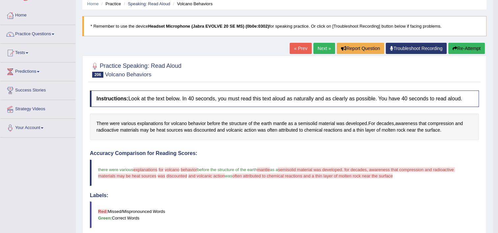
click at [323, 51] on link "Next »" at bounding box center [324, 48] width 22 height 11
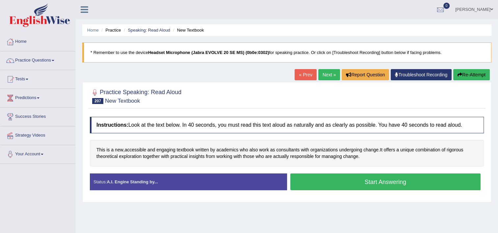
click at [347, 188] on button "Start Answering" at bounding box center [385, 181] width 190 height 17
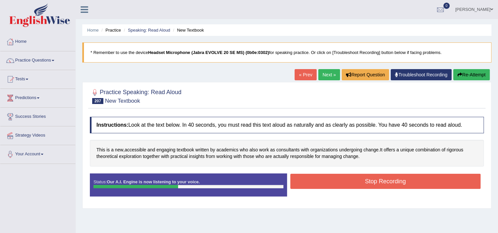
click at [350, 184] on button "Stop Recording" at bounding box center [385, 181] width 190 height 15
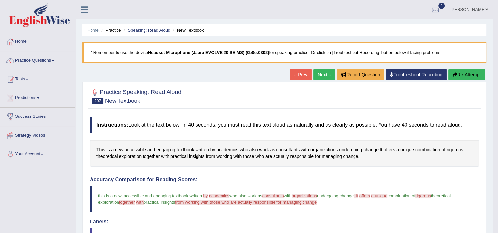
click at [457, 76] on button "Re-Attempt" at bounding box center [466, 74] width 37 height 11
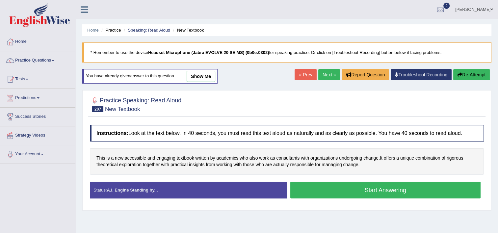
click at [434, 186] on button "Start Answering" at bounding box center [385, 190] width 190 height 17
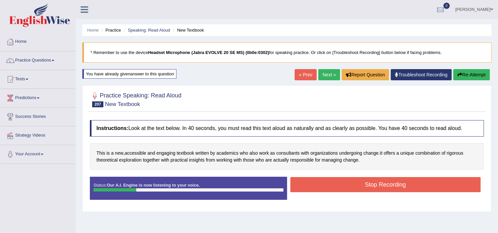
click at [434, 186] on button "Stop Recording" at bounding box center [385, 184] width 190 height 15
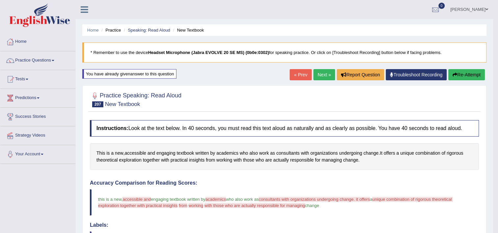
click at [322, 75] on link "Next »" at bounding box center [324, 74] width 22 height 11
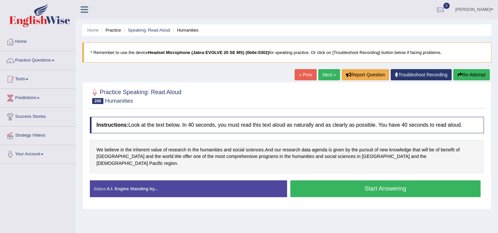
click at [330, 185] on button "Start Answering" at bounding box center [385, 188] width 190 height 17
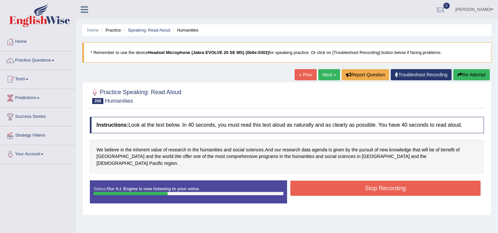
click at [330, 185] on button "Stop Recording" at bounding box center [385, 188] width 190 height 15
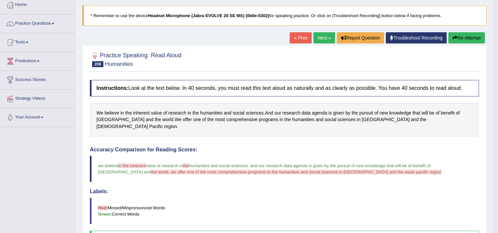
scroll to position [12, 0]
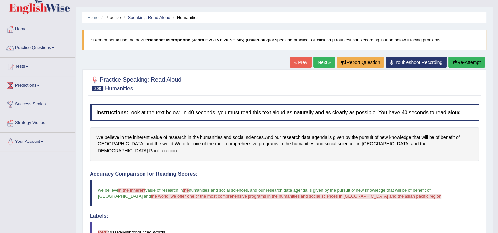
click at [467, 63] on button "Re-Attempt" at bounding box center [466, 62] width 37 height 11
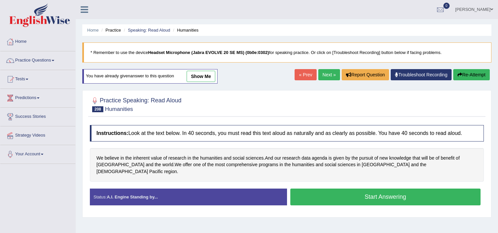
scroll to position [12, 0]
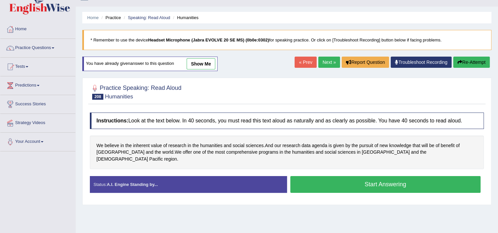
click at [435, 176] on button "Start Answering" at bounding box center [385, 184] width 190 height 17
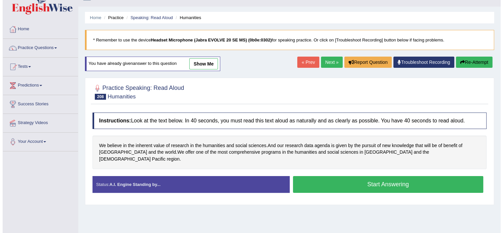
scroll to position [0, 0]
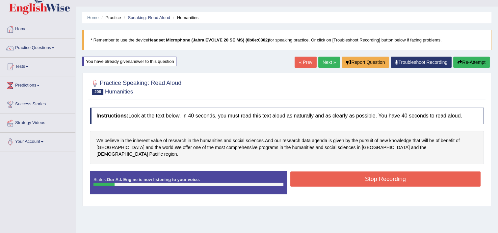
click at [435, 174] on button "Stop Recording" at bounding box center [385, 178] width 190 height 15
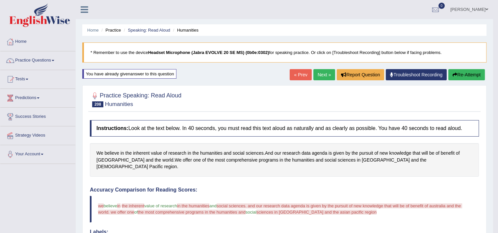
click at [323, 79] on link "Next »" at bounding box center [324, 74] width 22 height 11
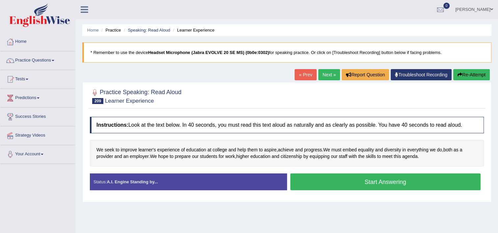
click at [325, 181] on button "Start Answering" at bounding box center [385, 181] width 190 height 17
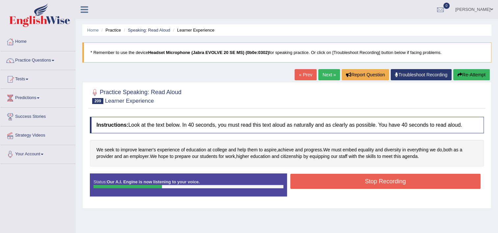
click at [325, 181] on button "Stop Recording" at bounding box center [385, 181] width 190 height 15
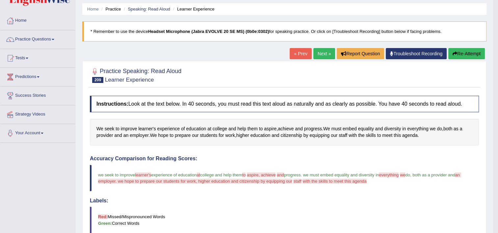
scroll to position [13, 0]
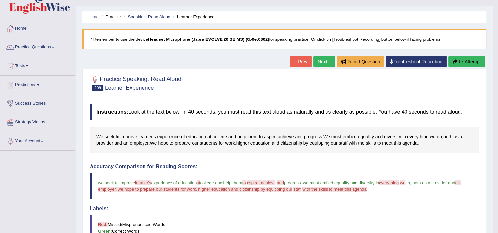
click at [328, 63] on link "Next »" at bounding box center [324, 61] width 22 height 11
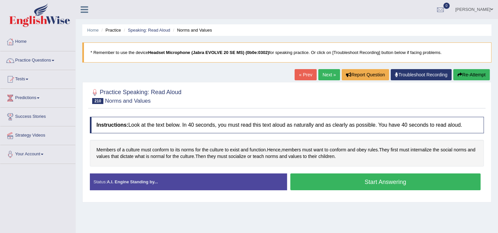
click at [338, 186] on button "Start Answering" at bounding box center [385, 181] width 190 height 17
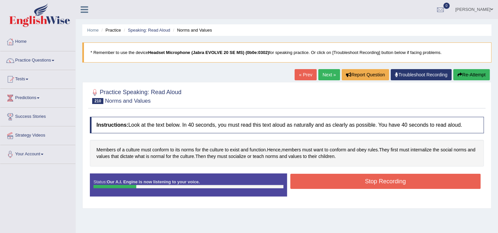
click at [338, 186] on button "Stop Recording" at bounding box center [385, 181] width 190 height 15
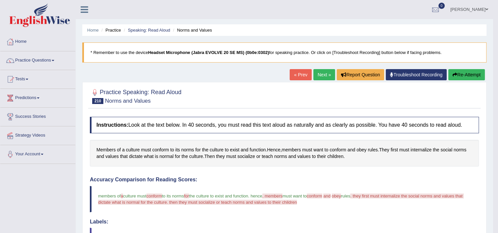
click at [328, 74] on link "Next »" at bounding box center [324, 74] width 22 height 11
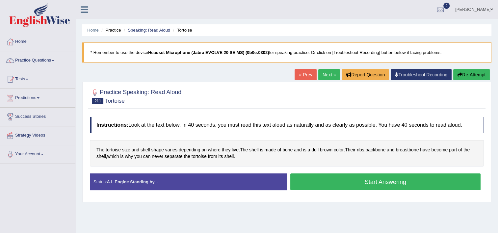
click at [333, 181] on button "Start Answering" at bounding box center [385, 181] width 190 height 17
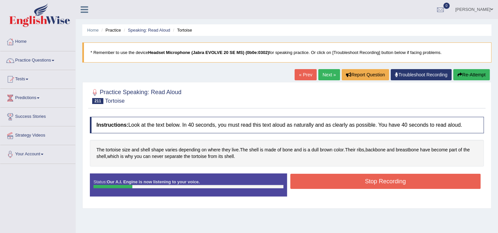
click at [333, 181] on button "Stop Recording" at bounding box center [385, 181] width 190 height 15
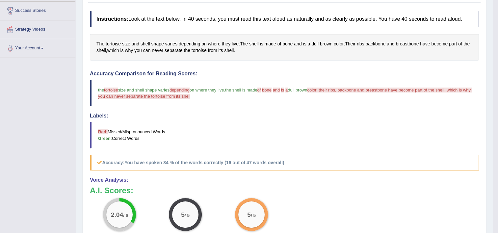
scroll to position [26, 0]
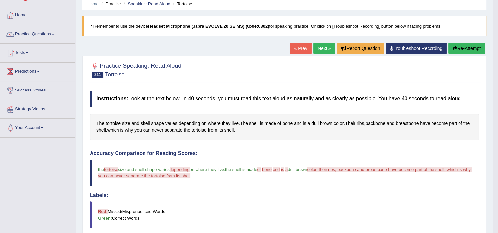
click at [325, 48] on link "Next »" at bounding box center [324, 48] width 22 height 11
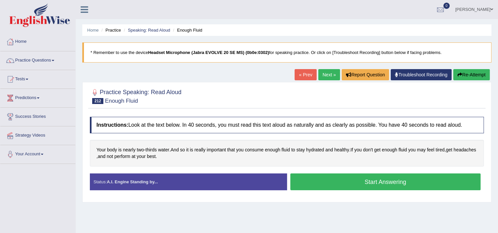
click at [362, 181] on button "Start Answering" at bounding box center [385, 181] width 190 height 17
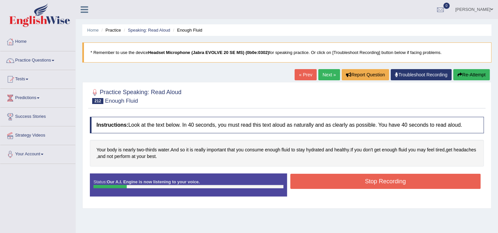
click at [362, 181] on button "Stop Recording" at bounding box center [385, 181] width 190 height 15
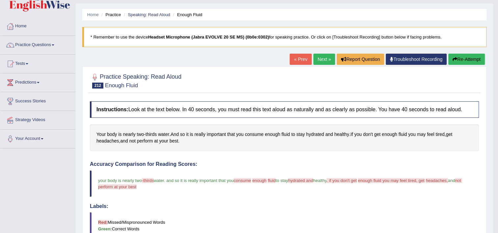
scroll to position [13, 0]
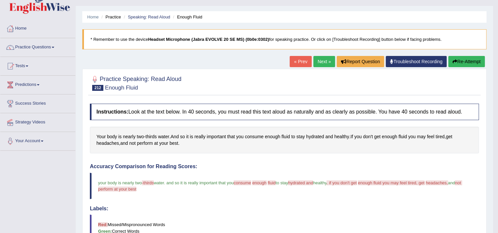
click at [322, 61] on link "Next »" at bounding box center [324, 61] width 22 height 11
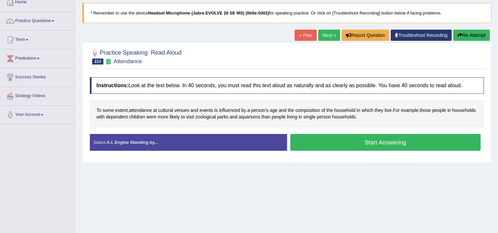
click at [364, 140] on button "Start Answering" at bounding box center [385, 142] width 190 height 17
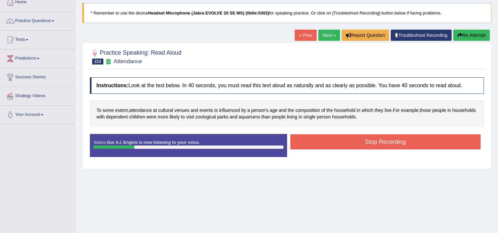
click at [364, 140] on button "Stop Recording" at bounding box center [385, 141] width 190 height 15
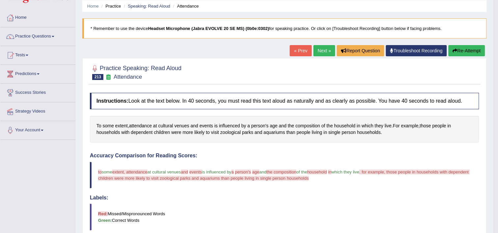
scroll to position [12, 0]
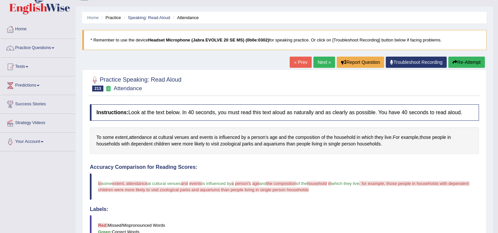
click at [323, 61] on link "Next »" at bounding box center [324, 62] width 22 height 11
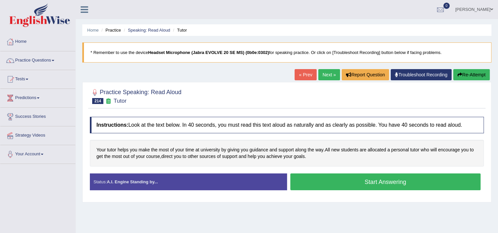
click at [339, 180] on button "Start Answering" at bounding box center [385, 181] width 190 height 17
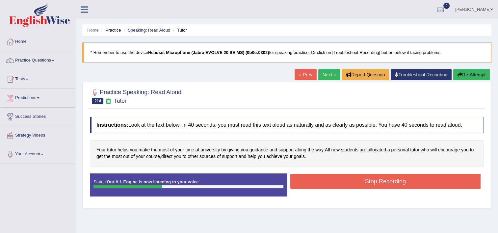
click at [339, 180] on button "Stop Recording" at bounding box center [385, 181] width 190 height 15
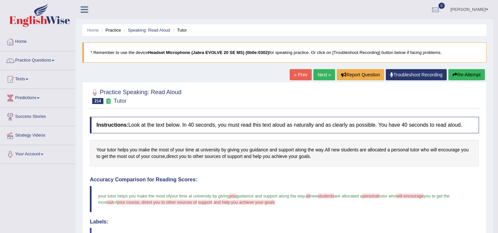
click at [318, 78] on link "Next »" at bounding box center [324, 74] width 22 height 11
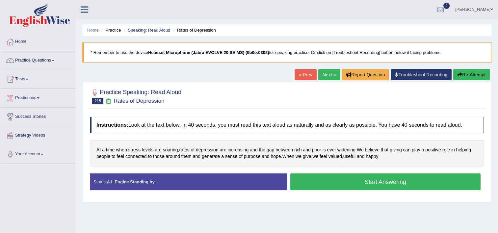
click at [356, 177] on button "Start Answering" at bounding box center [385, 181] width 190 height 17
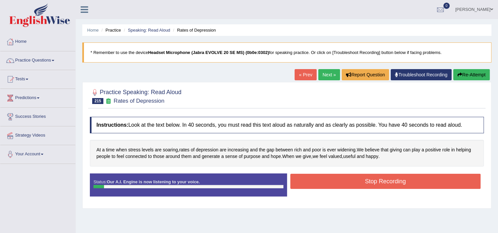
click at [455, 71] on button "Re-Attempt" at bounding box center [471, 74] width 37 height 11
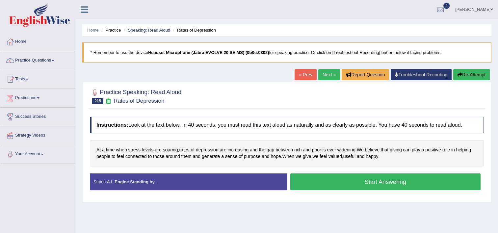
click at [388, 181] on button "Start Answering" at bounding box center [385, 181] width 190 height 17
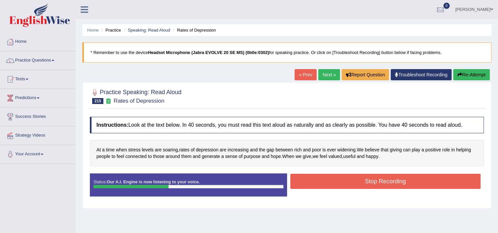
click at [388, 181] on button "Stop Recording" at bounding box center [385, 181] width 190 height 15
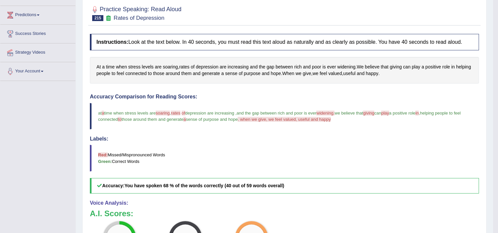
scroll to position [13, 0]
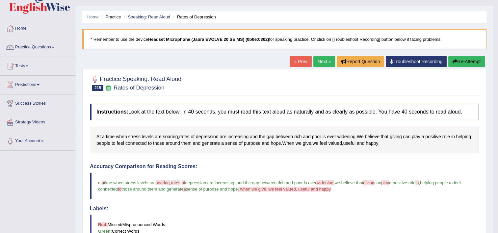
click at [325, 62] on link "Next »" at bounding box center [324, 61] width 22 height 11
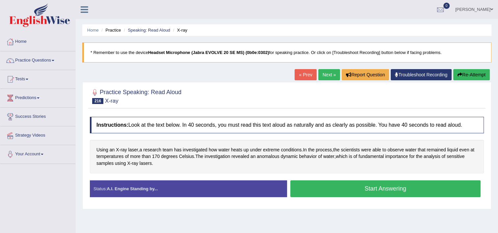
click at [356, 191] on button "Start Answering" at bounding box center [385, 188] width 190 height 17
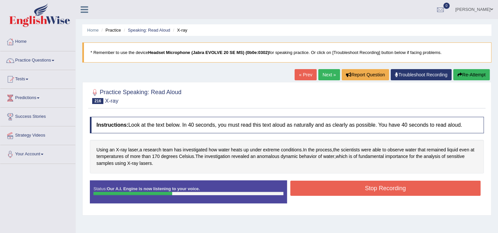
click at [356, 191] on button "Stop Recording" at bounding box center [385, 188] width 190 height 15
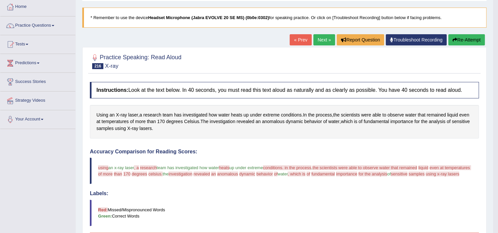
scroll to position [25, 0]
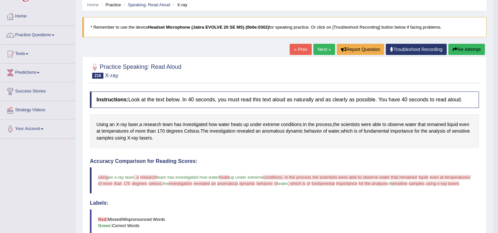
click at [323, 48] on link "Next »" at bounding box center [324, 49] width 22 height 11
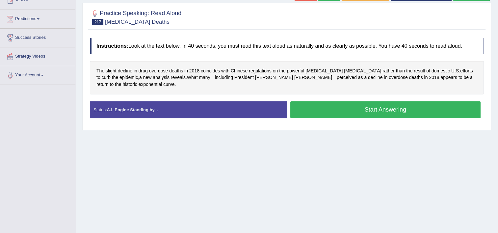
click at [353, 117] on button "Start Answering" at bounding box center [385, 109] width 190 height 17
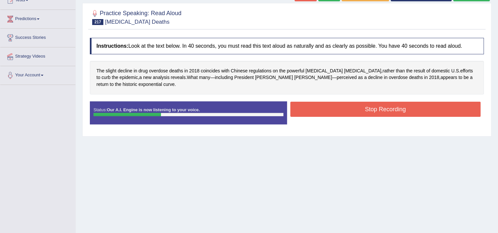
click at [375, 111] on button "Stop Recording" at bounding box center [385, 109] width 190 height 15
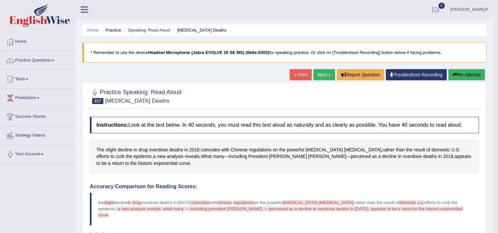
click at [323, 71] on link "Next »" at bounding box center [324, 74] width 22 height 11
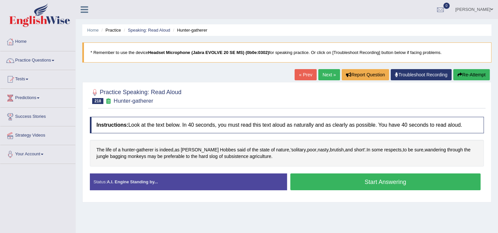
click at [341, 182] on button "Start Answering" at bounding box center [385, 181] width 190 height 17
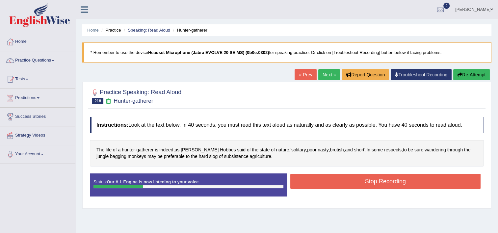
click at [341, 182] on button "Stop Recording" at bounding box center [385, 181] width 190 height 15
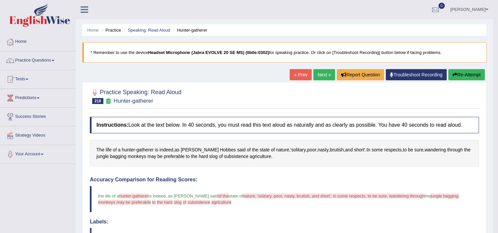
click at [323, 72] on link "Next »" at bounding box center [324, 74] width 22 height 11
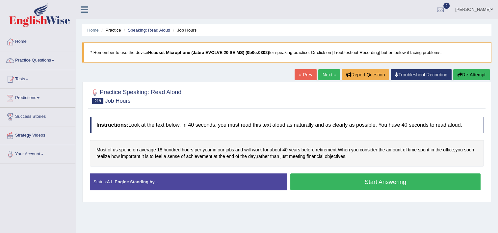
click at [362, 182] on button "Start Answering" at bounding box center [385, 181] width 190 height 17
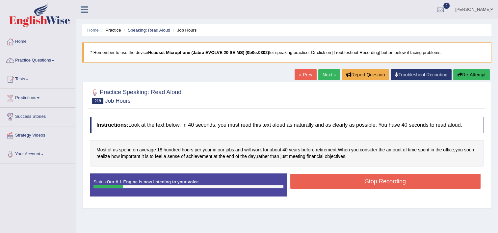
click at [470, 74] on button "Re-Attempt" at bounding box center [471, 74] width 37 height 11
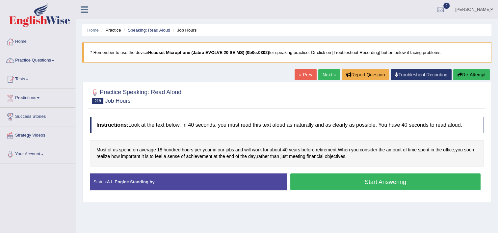
click at [416, 177] on button "Start Answering" at bounding box center [385, 181] width 190 height 17
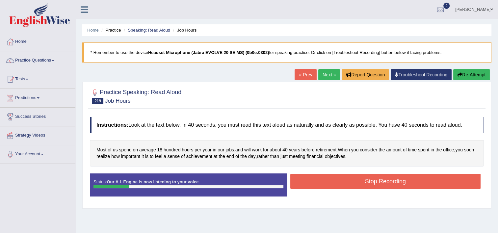
click at [459, 75] on icon "button" at bounding box center [459, 74] width 5 height 5
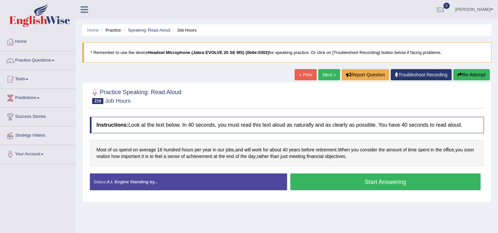
click at [409, 181] on button "Start Answering" at bounding box center [385, 181] width 190 height 17
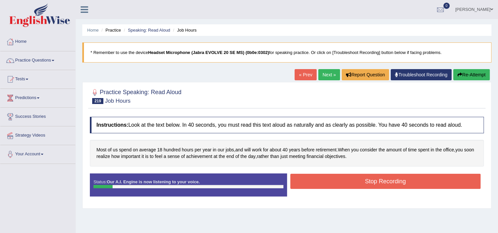
click at [466, 69] on button "Re-Attempt" at bounding box center [471, 74] width 37 height 11
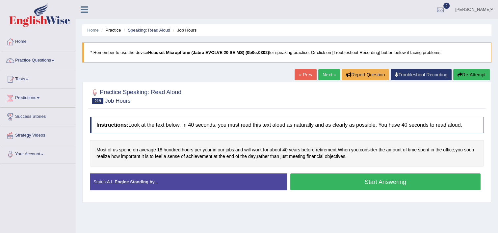
click at [417, 177] on button "Start Answering" at bounding box center [385, 181] width 190 height 17
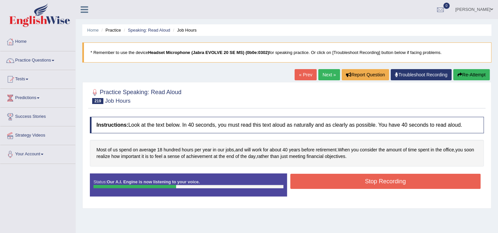
click at [417, 177] on button "Stop Recording" at bounding box center [385, 181] width 190 height 15
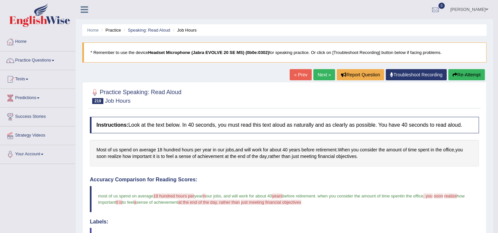
click at [319, 75] on link "Next »" at bounding box center [324, 74] width 22 height 11
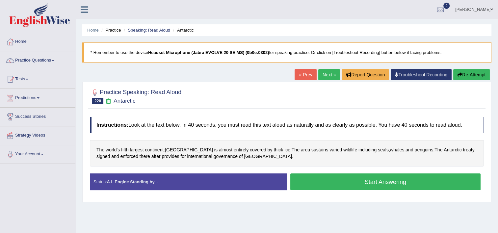
click at [327, 180] on button "Start Answering" at bounding box center [385, 181] width 190 height 17
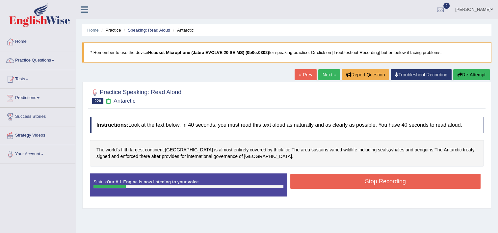
click at [327, 180] on button "Stop Recording" at bounding box center [385, 181] width 190 height 15
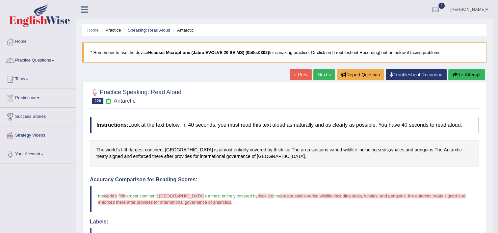
click at [324, 76] on link "Next »" at bounding box center [324, 74] width 22 height 11
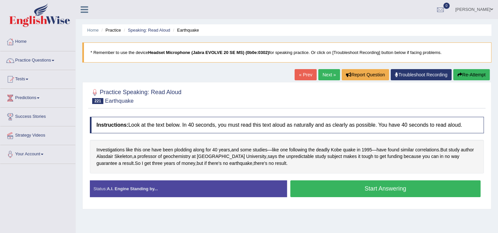
click at [323, 192] on button "Start Answering" at bounding box center [385, 188] width 190 height 17
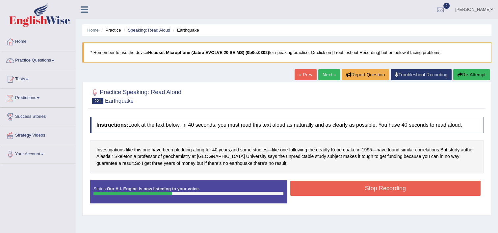
click at [323, 192] on button "Stop Recording" at bounding box center [385, 188] width 190 height 15
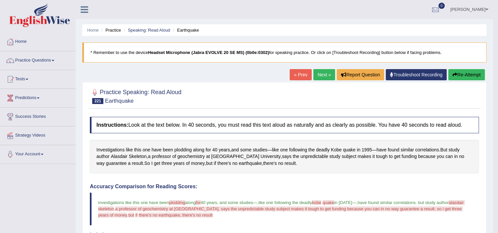
click at [328, 74] on link "Next »" at bounding box center [324, 74] width 22 height 11
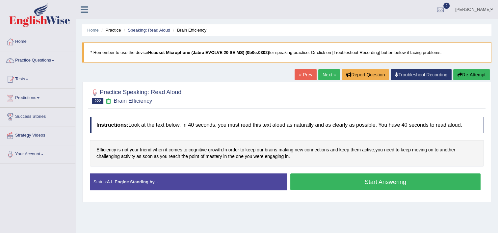
click at [346, 176] on button "Start Answering" at bounding box center [385, 181] width 190 height 17
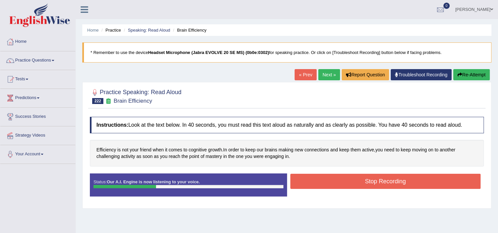
click at [346, 176] on button "Stop Recording" at bounding box center [385, 181] width 190 height 15
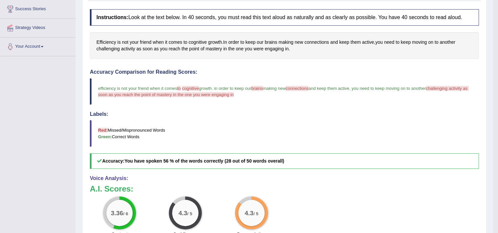
scroll to position [39, 0]
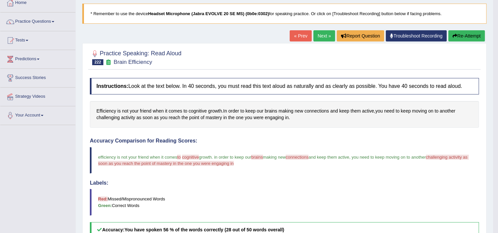
click at [326, 35] on link "Next »" at bounding box center [324, 35] width 22 height 11
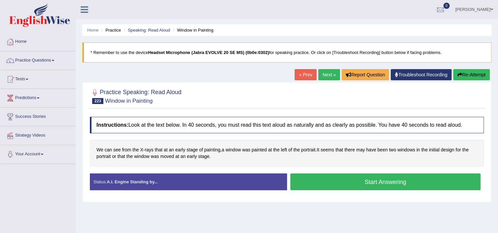
click at [360, 175] on button "Start Answering" at bounding box center [385, 181] width 190 height 17
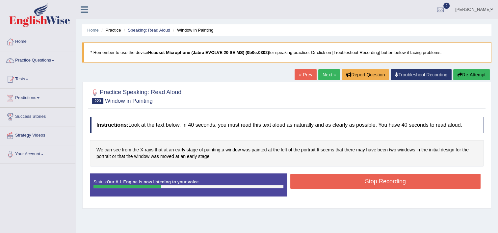
click at [360, 175] on button "Stop Recording" at bounding box center [385, 181] width 190 height 15
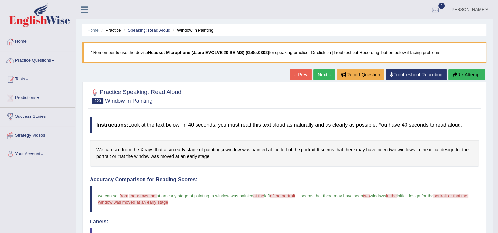
click at [322, 77] on link "Next »" at bounding box center [324, 74] width 22 height 11
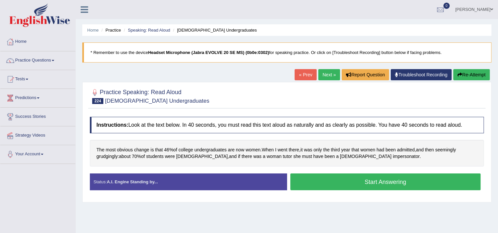
click at [333, 183] on button "Start Answering" at bounding box center [385, 181] width 190 height 17
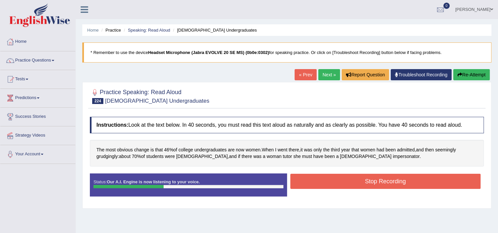
click at [333, 183] on button "Stop Recording" at bounding box center [385, 181] width 190 height 15
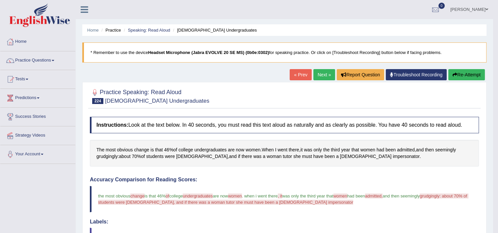
click at [320, 78] on link "Next »" at bounding box center [324, 74] width 22 height 11
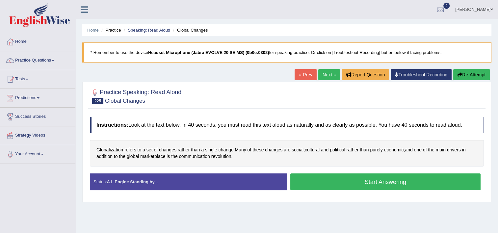
click at [357, 181] on button "Start Answering" at bounding box center [385, 181] width 190 height 17
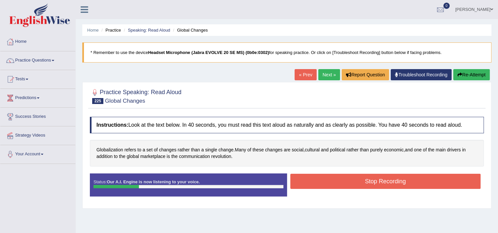
click at [357, 181] on button "Stop Recording" at bounding box center [385, 181] width 190 height 15
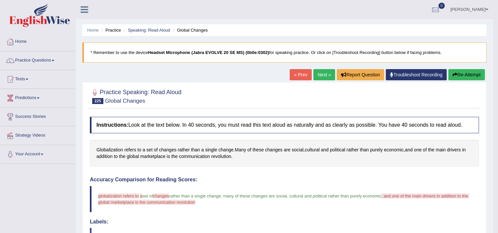
click at [320, 77] on link "Next »" at bounding box center [324, 74] width 22 height 11
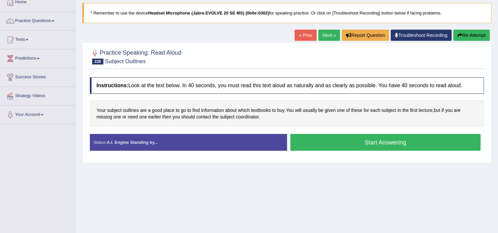
click at [335, 139] on button "Start Answering" at bounding box center [385, 142] width 190 height 17
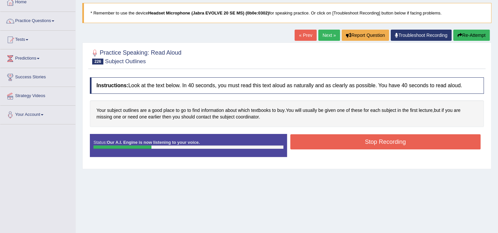
click at [335, 139] on button "Stop Recording" at bounding box center [385, 141] width 190 height 15
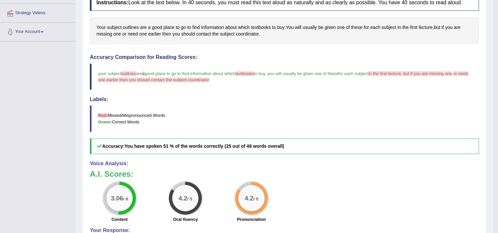
scroll to position [39, 0]
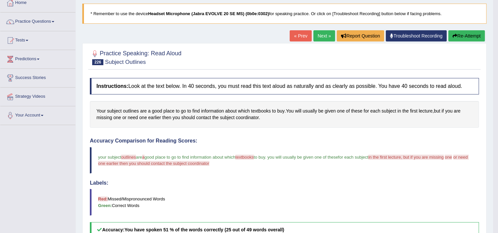
click at [316, 38] on link "Next »" at bounding box center [324, 35] width 22 height 11
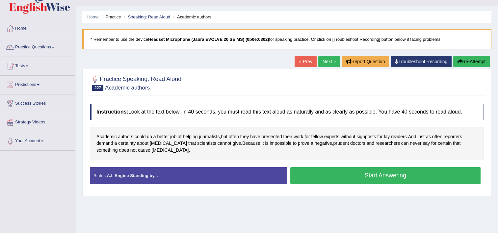
click at [340, 179] on button "Start Answering" at bounding box center [385, 175] width 190 height 17
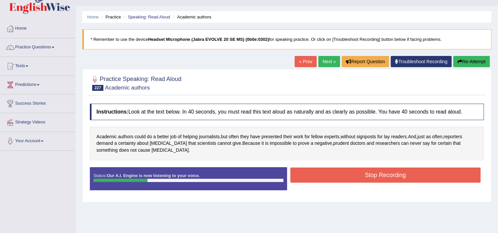
click at [340, 179] on button "Stop Recording" at bounding box center [385, 174] width 190 height 15
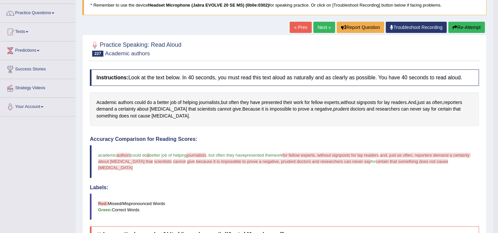
scroll to position [39, 0]
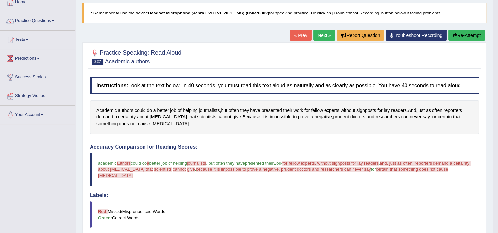
click at [327, 38] on link "Next »" at bounding box center [324, 35] width 22 height 11
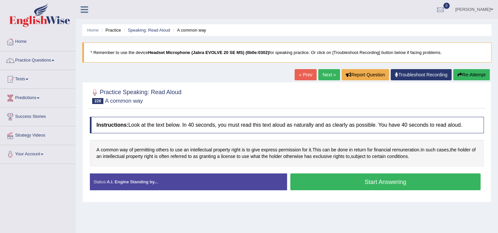
click at [339, 184] on button "Start Answering" at bounding box center [385, 181] width 190 height 17
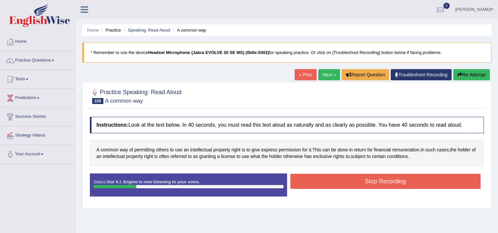
click at [339, 184] on button "Stop Recording" at bounding box center [385, 181] width 190 height 15
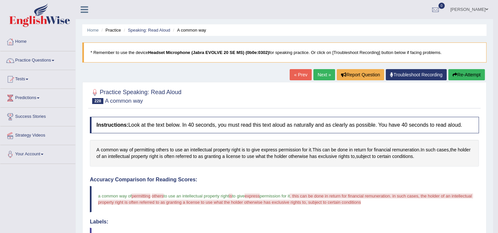
click at [459, 77] on button "Re-Attempt" at bounding box center [466, 74] width 37 height 11
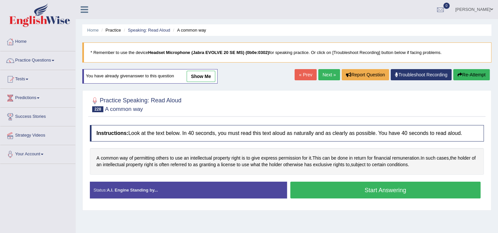
click at [418, 193] on button "Start Answering" at bounding box center [385, 190] width 190 height 17
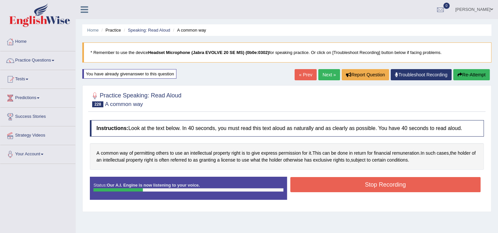
click at [418, 187] on button "Stop Recording" at bounding box center [385, 184] width 190 height 15
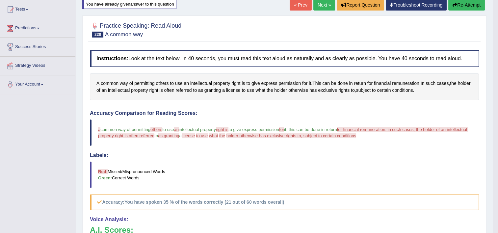
scroll to position [68, 0]
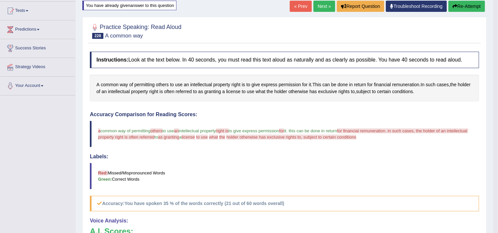
click at [324, 11] on link "Next »" at bounding box center [324, 6] width 22 height 11
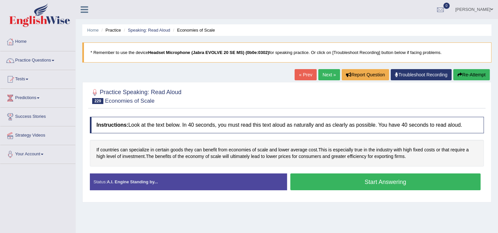
click at [327, 187] on button "Start Answering" at bounding box center [385, 181] width 190 height 17
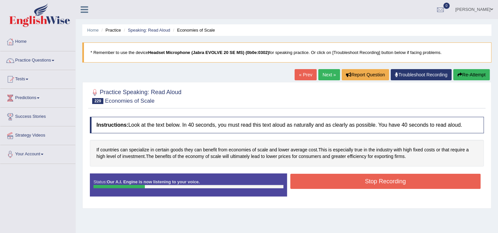
click at [327, 187] on button "Stop Recording" at bounding box center [385, 181] width 190 height 15
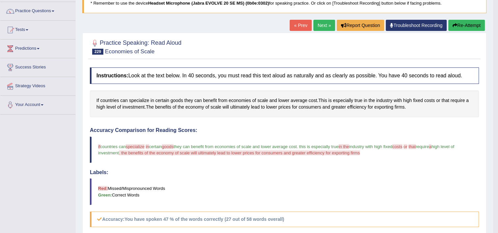
scroll to position [47, 0]
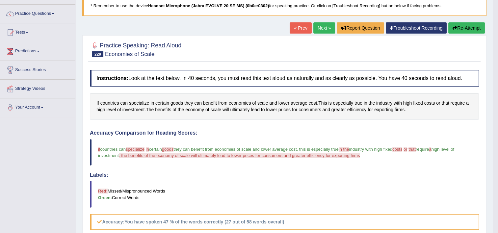
click at [325, 28] on link "Next »" at bounding box center [324, 27] width 22 height 11
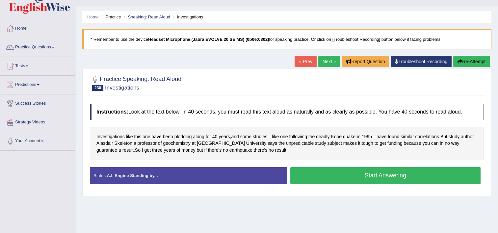
click at [391, 173] on button "Start Answering" at bounding box center [385, 175] width 190 height 17
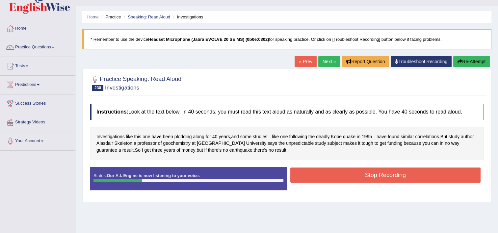
click at [391, 173] on button "Stop Recording" at bounding box center [385, 174] width 190 height 15
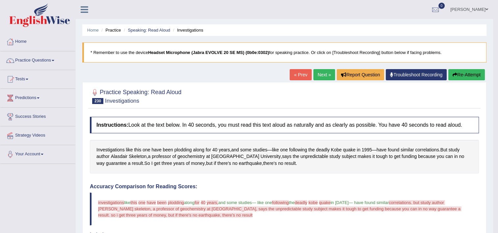
click at [324, 76] on link "Next »" at bounding box center [324, 74] width 22 height 11
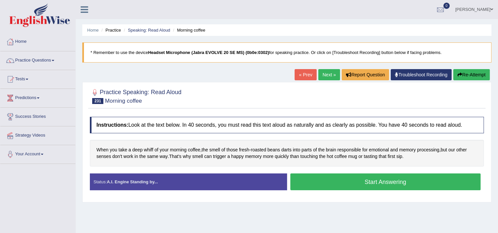
click at [353, 186] on button "Start Answering" at bounding box center [385, 181] width 190 height 17
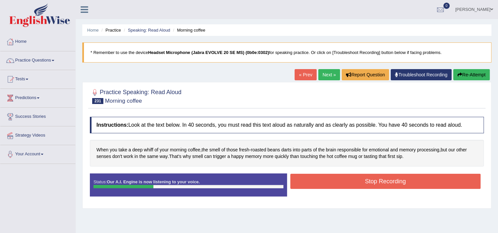
click at [353, 186] on button "Stop Recording" at bounding box center [385, 181] width 190 height 15
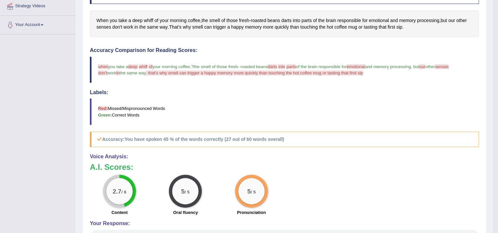
scroll to position [132, 0]
